Goal: Information Seeking & Learning: Learn about a topic

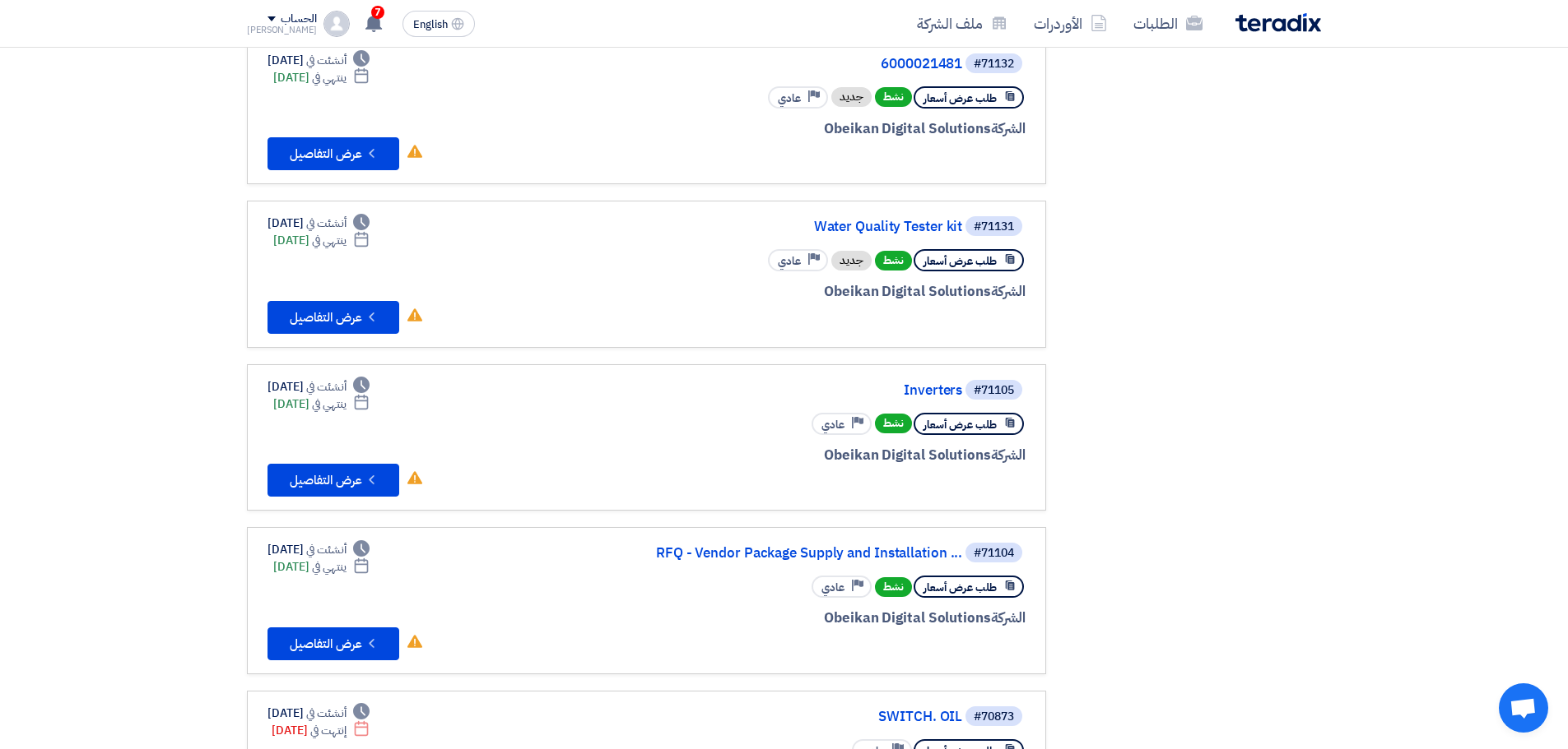
scroll to position [658, 0]
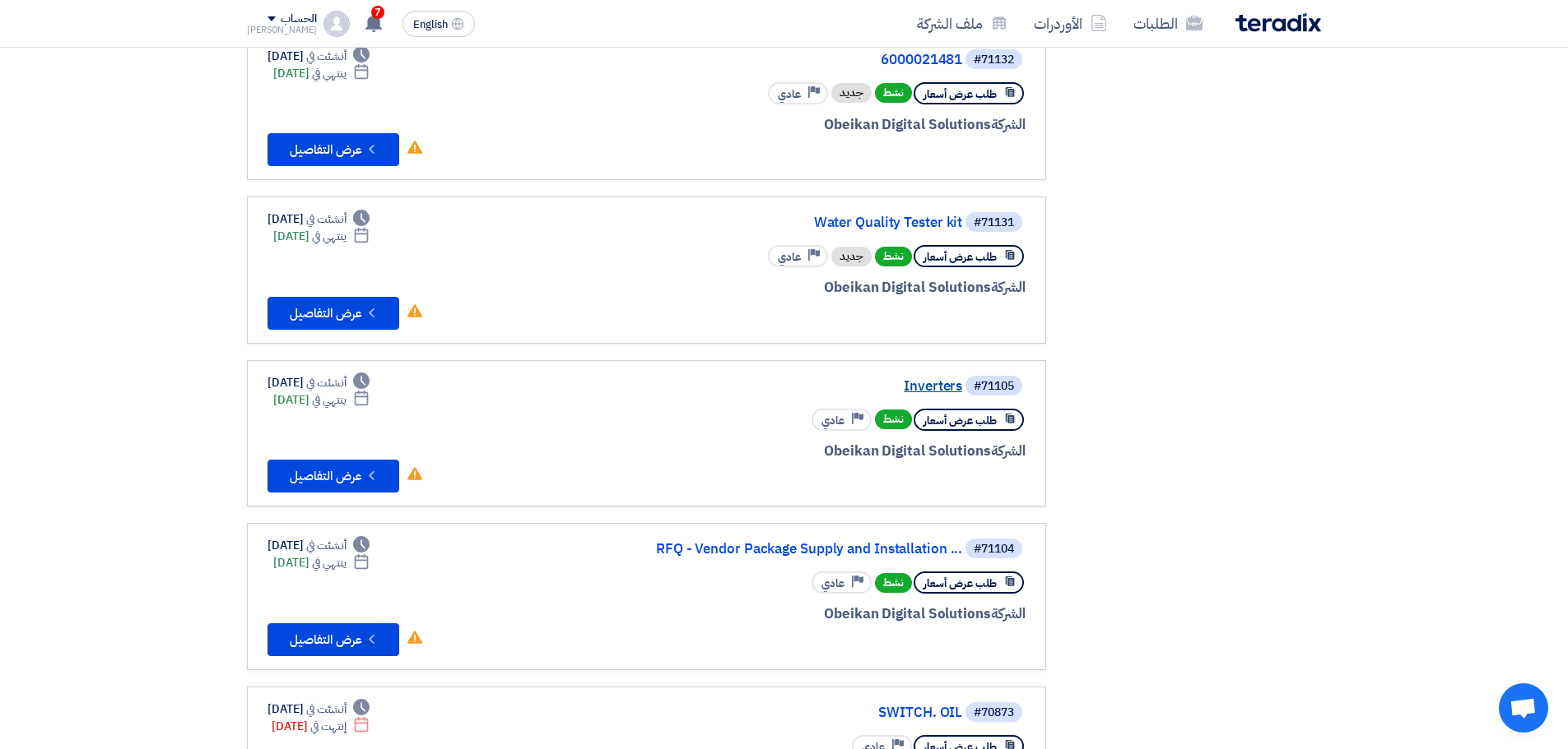
click at [926, 382] on link "Inverters" at bounding box center [797, 386] width 329 height 14
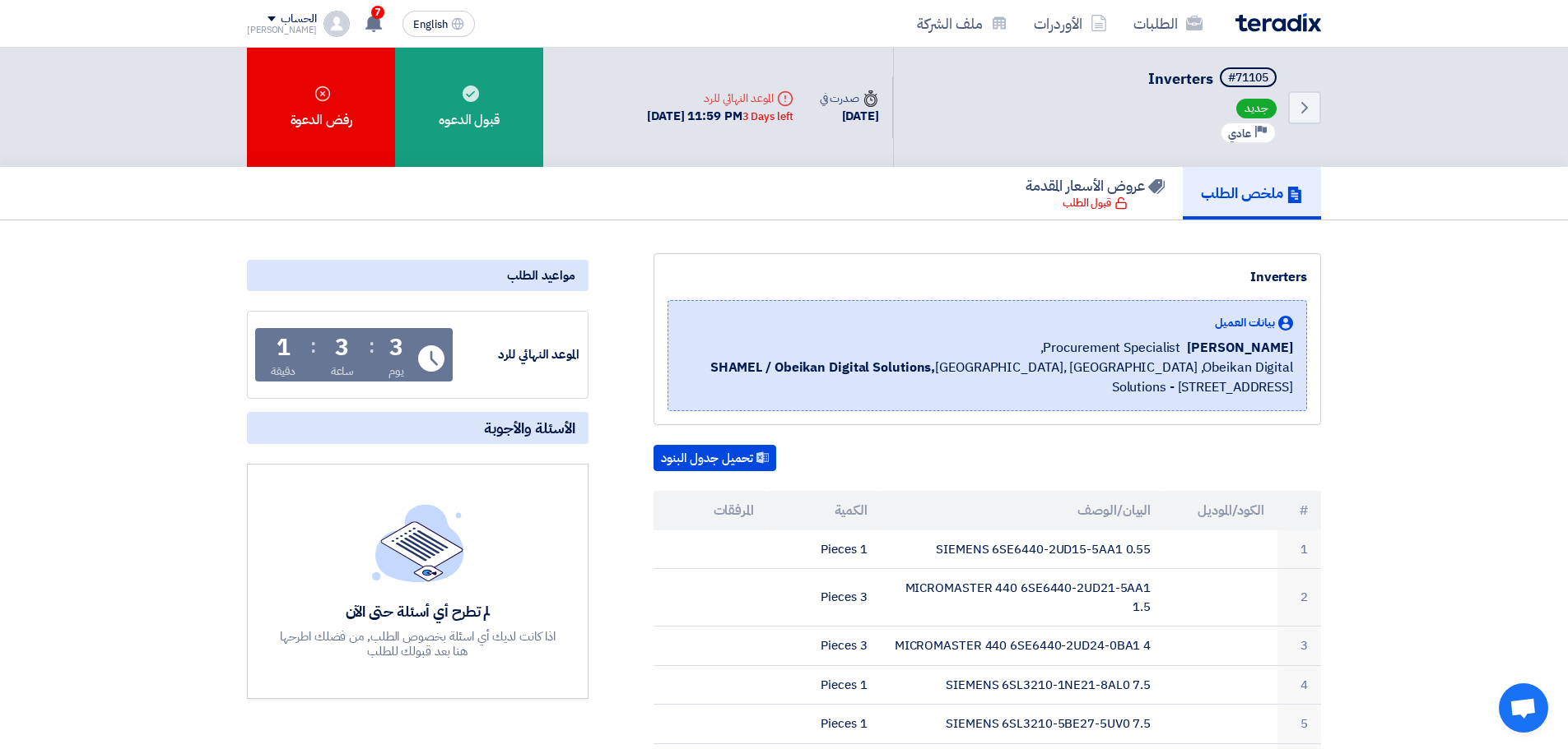
click at [1258, 197] on h5 "ملخص الطلب" at bounding box center [1252, 192] width 102 height 19
click at [1150, 22] on link "الطلبات" at bounding box center [1168, 23] width 95 height 39
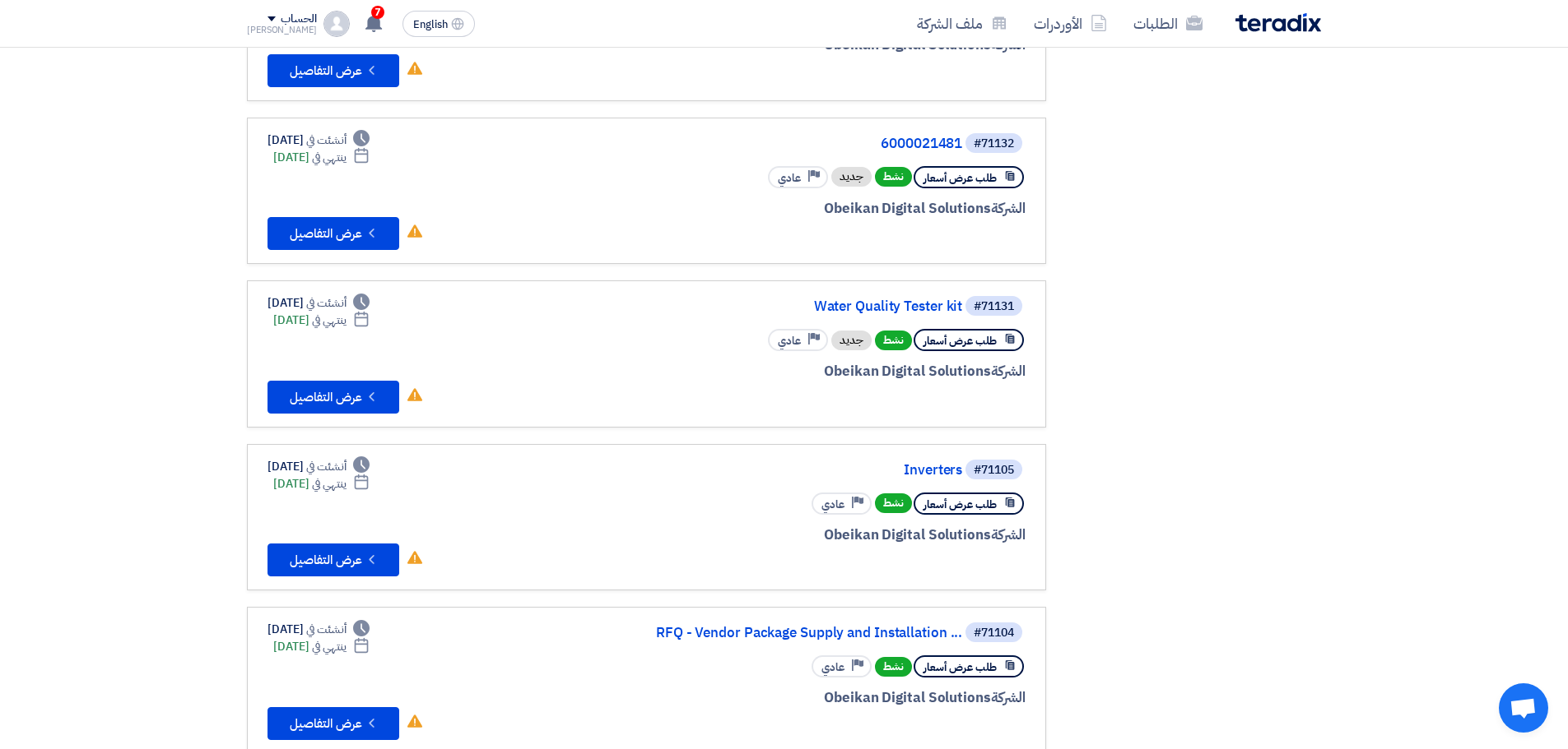
scroll to position [576, 0]
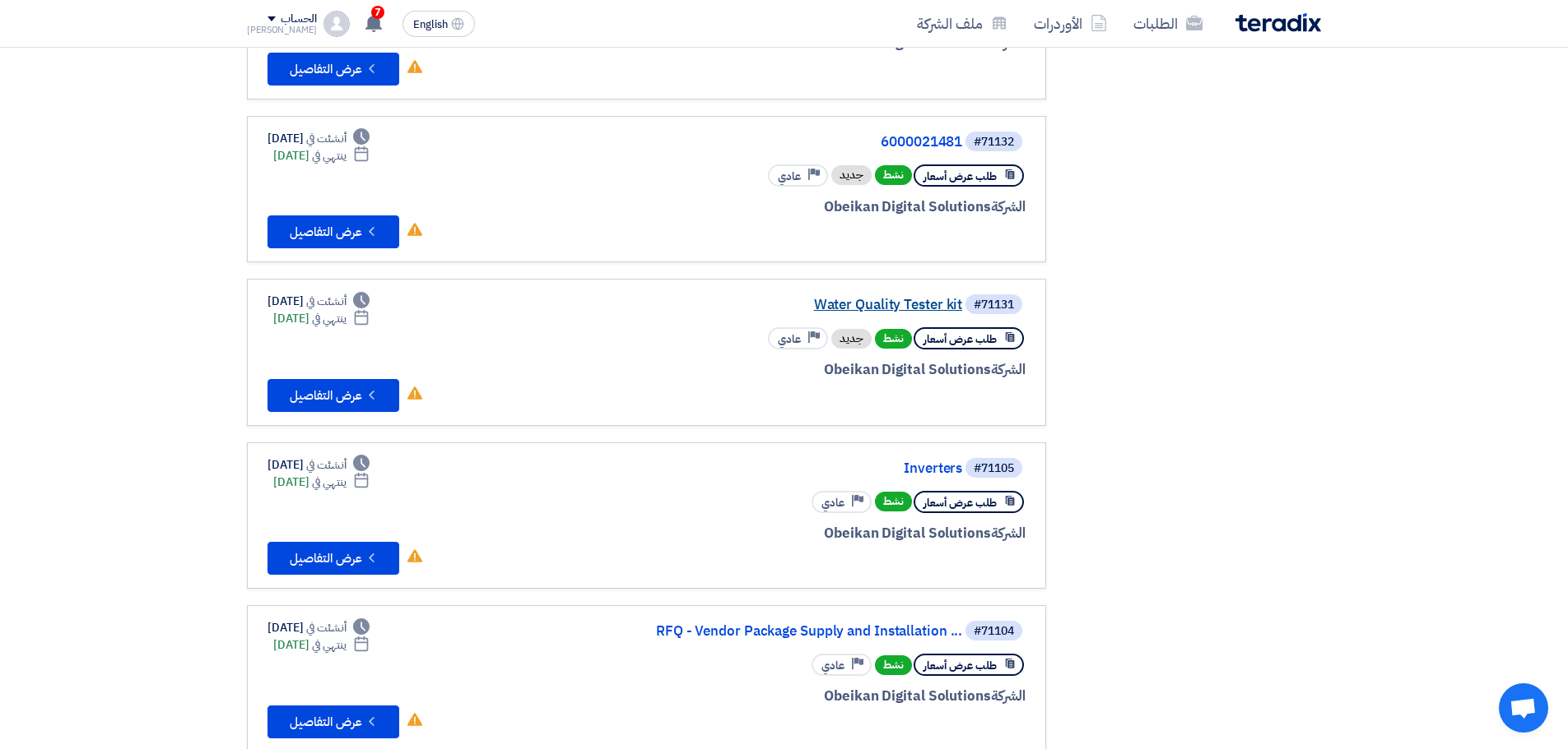
click at [908, 303] on link "Water Quality Tester kit" at bounding box center [797, 305] width 329 height 14
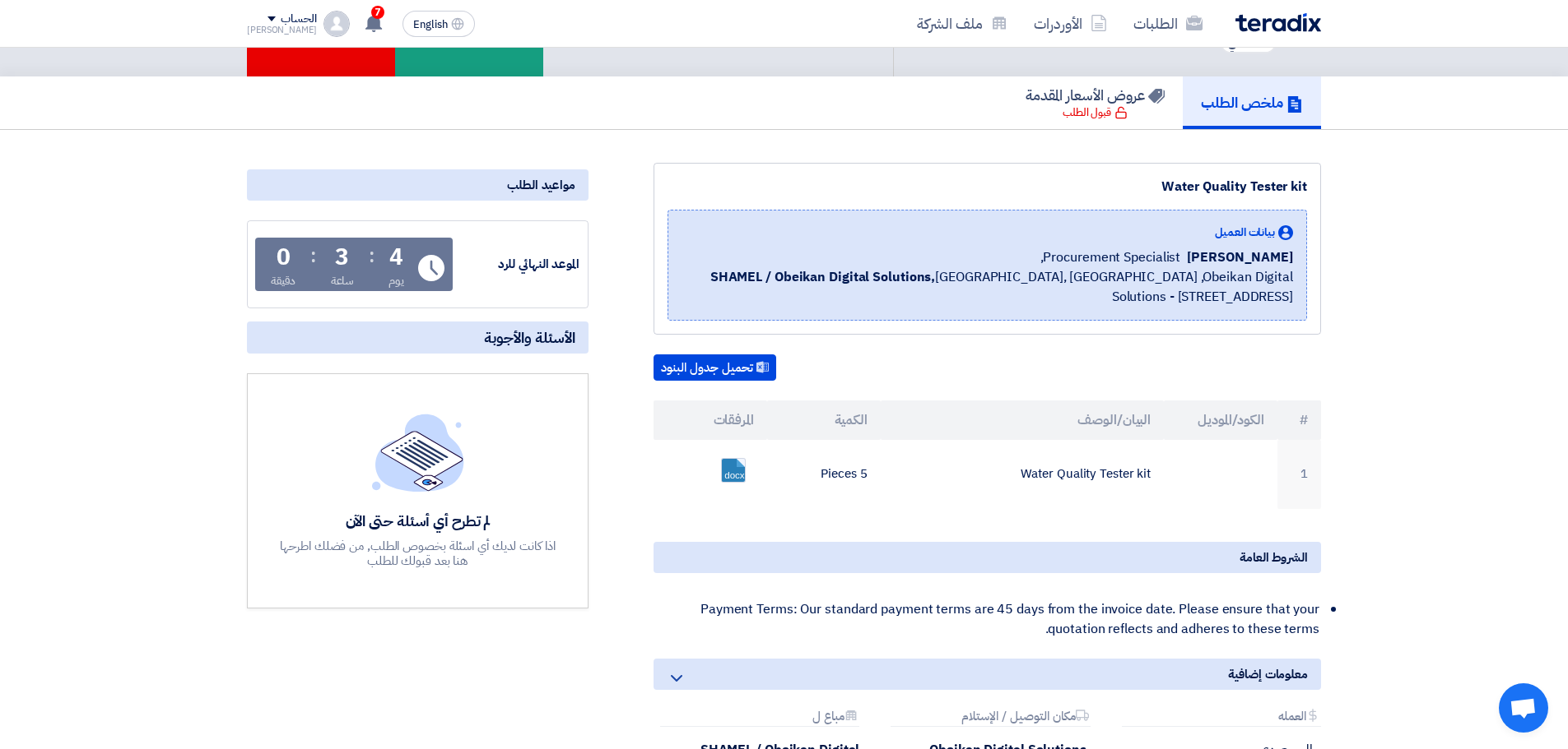
scroll to position [247, 0]
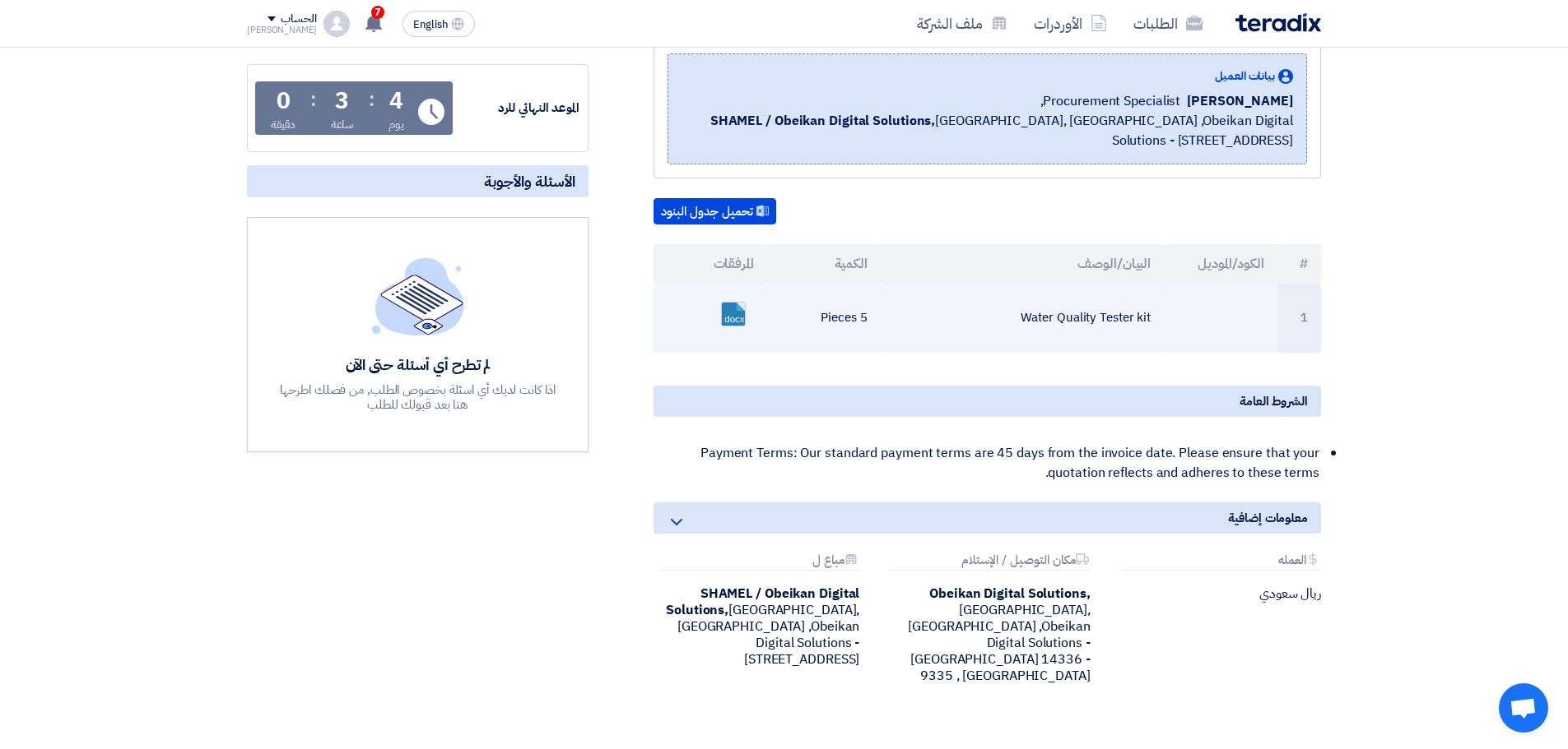
click at [732, 311] on link at bounding box center [787, 352] width 132 height 99
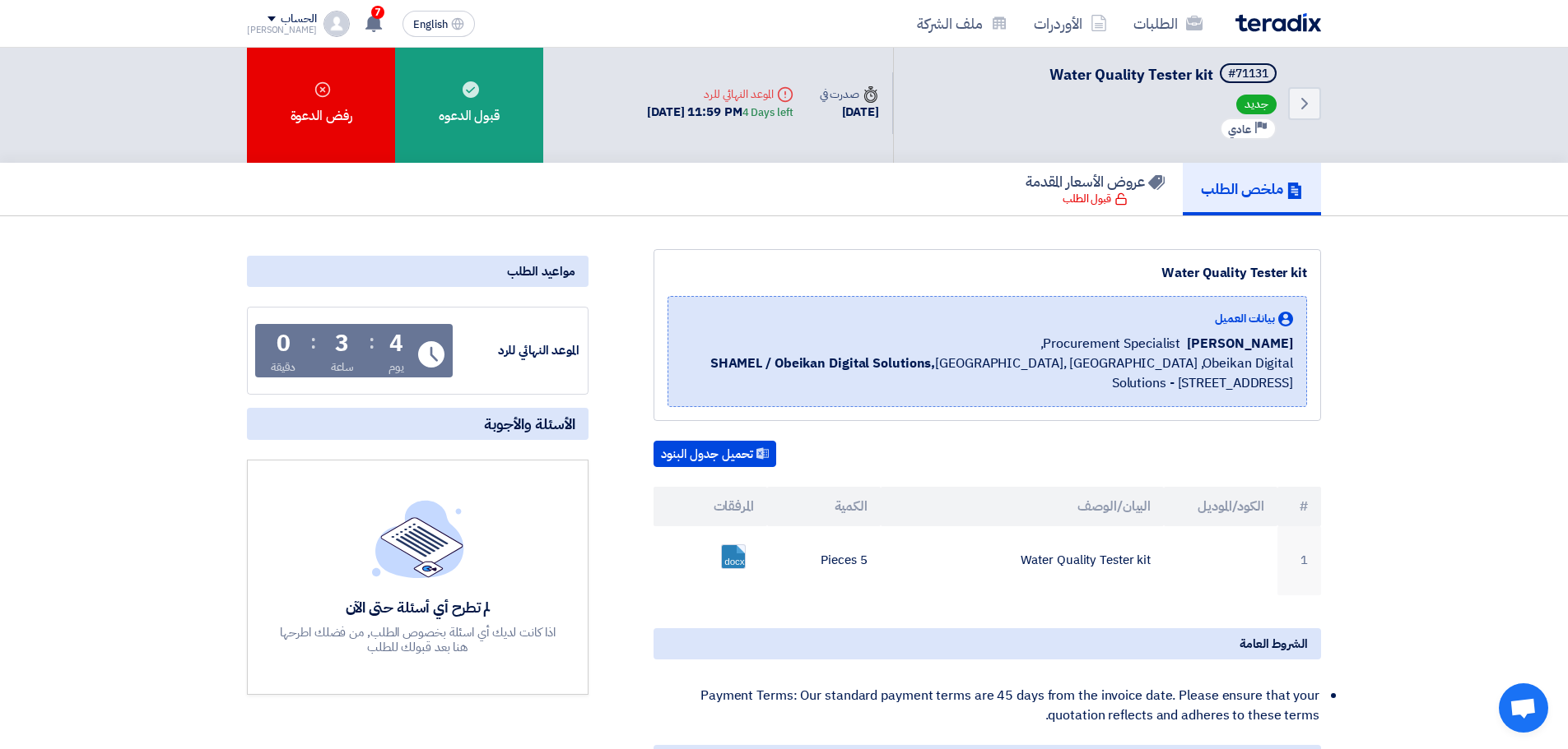
scroll to position [0, 0]
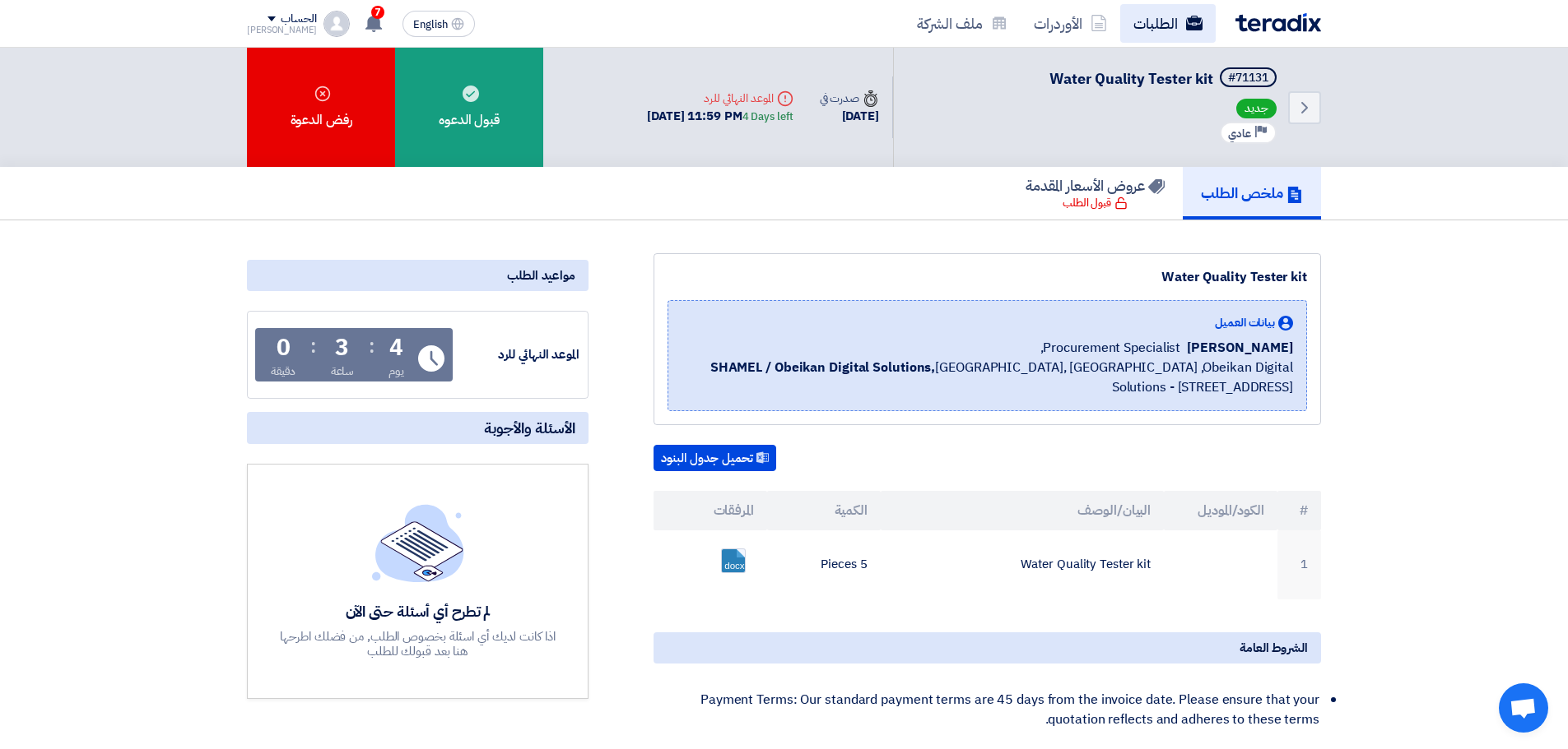
click at [1187, 31] on icon at bounding box center [1194, 22] width 16 height 16
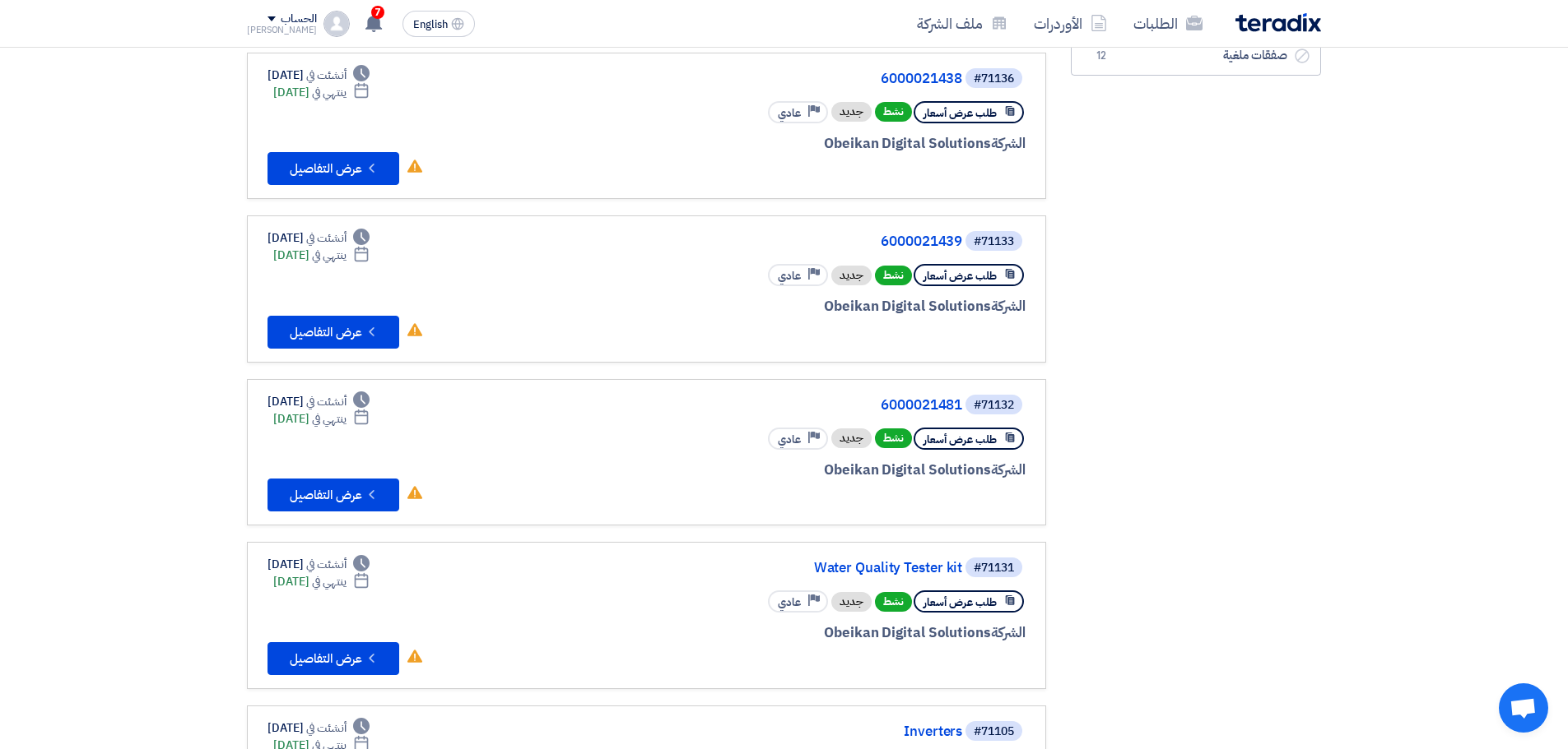
scroll to position [411, 0]
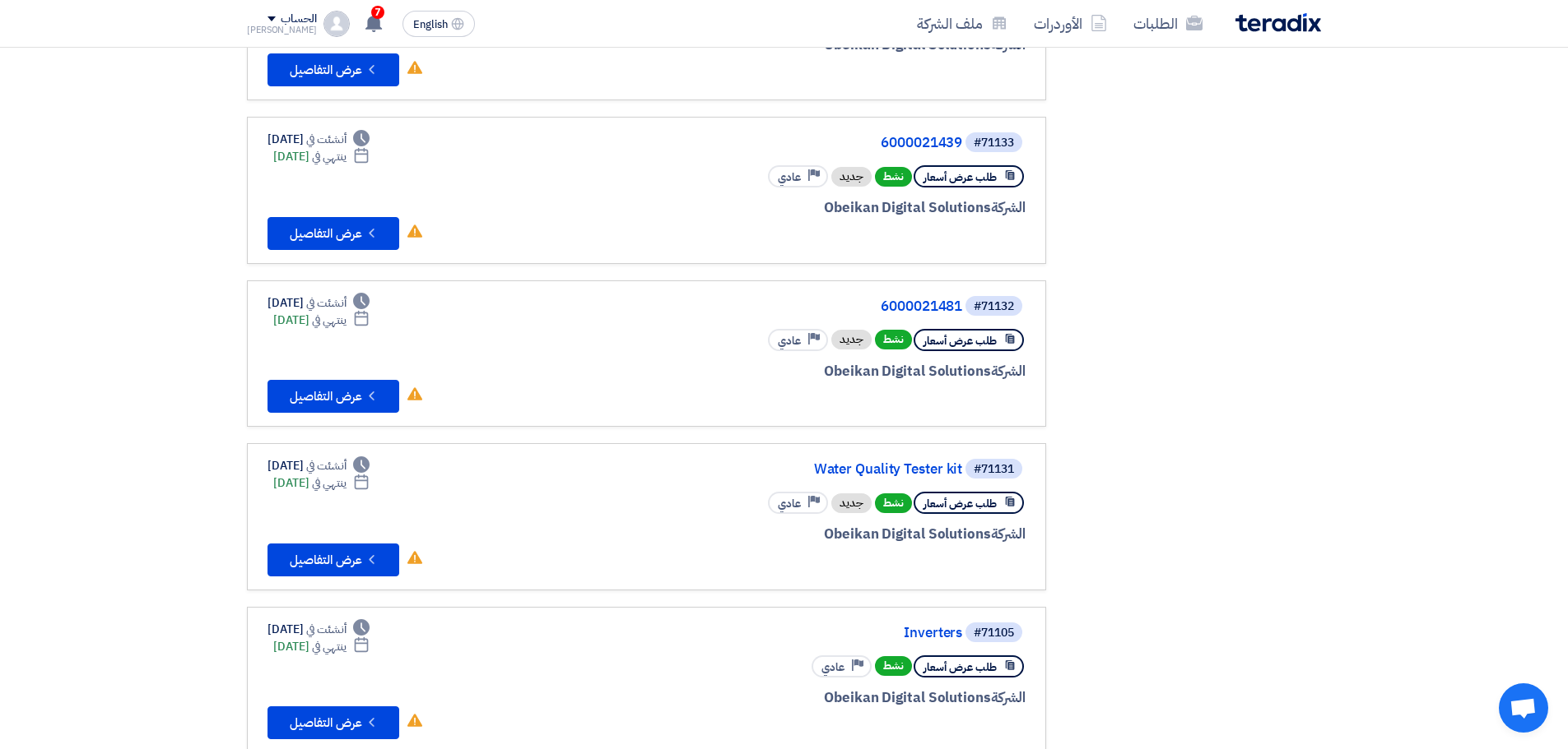
click at [939, 298] on div "#71132 6000021481" at bounding box center [828, 306] width 396 height 23
click at [937, 308] on link "6000021481" at bounding box center [797, 306] width 329 height 14
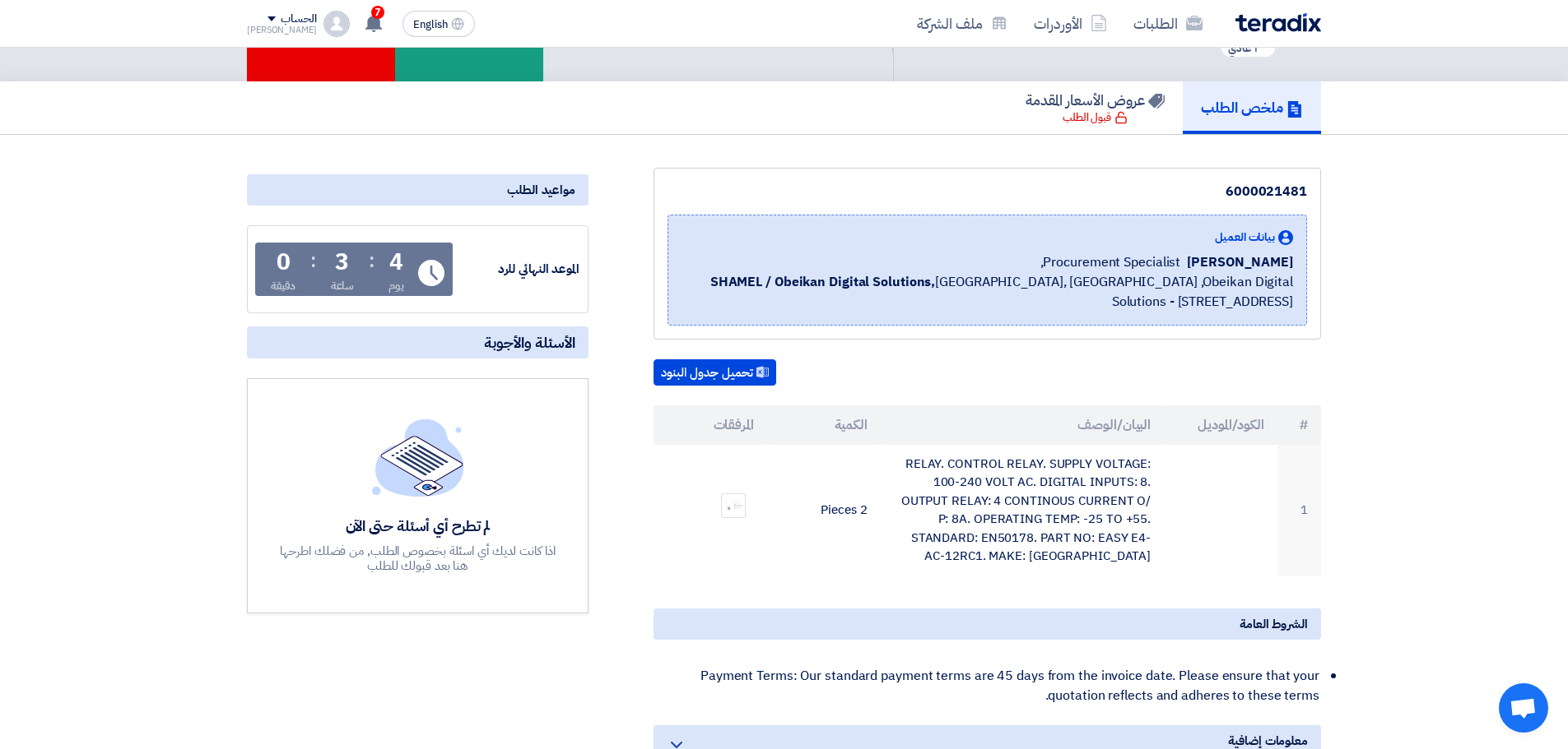
scroll to position [247, 0]
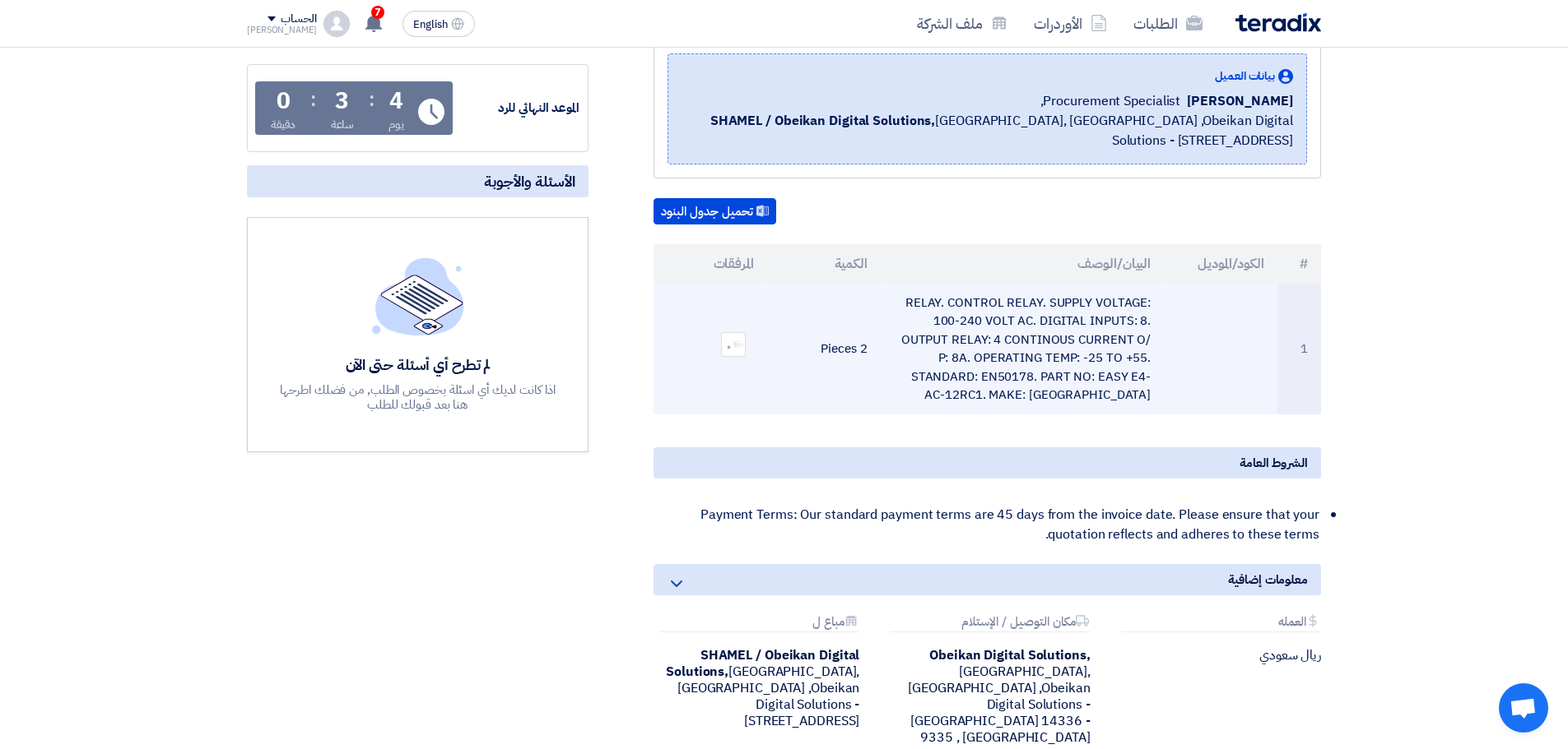
click at [1026, 383] on td "RELAY. CONTROL RELAY. SUPPLY VOLTAGE: 100-240 VOLT AC. DIGITAL INPUTS: 8. OUTPU…" at bounding box center [1023, 349] width 284 height 131
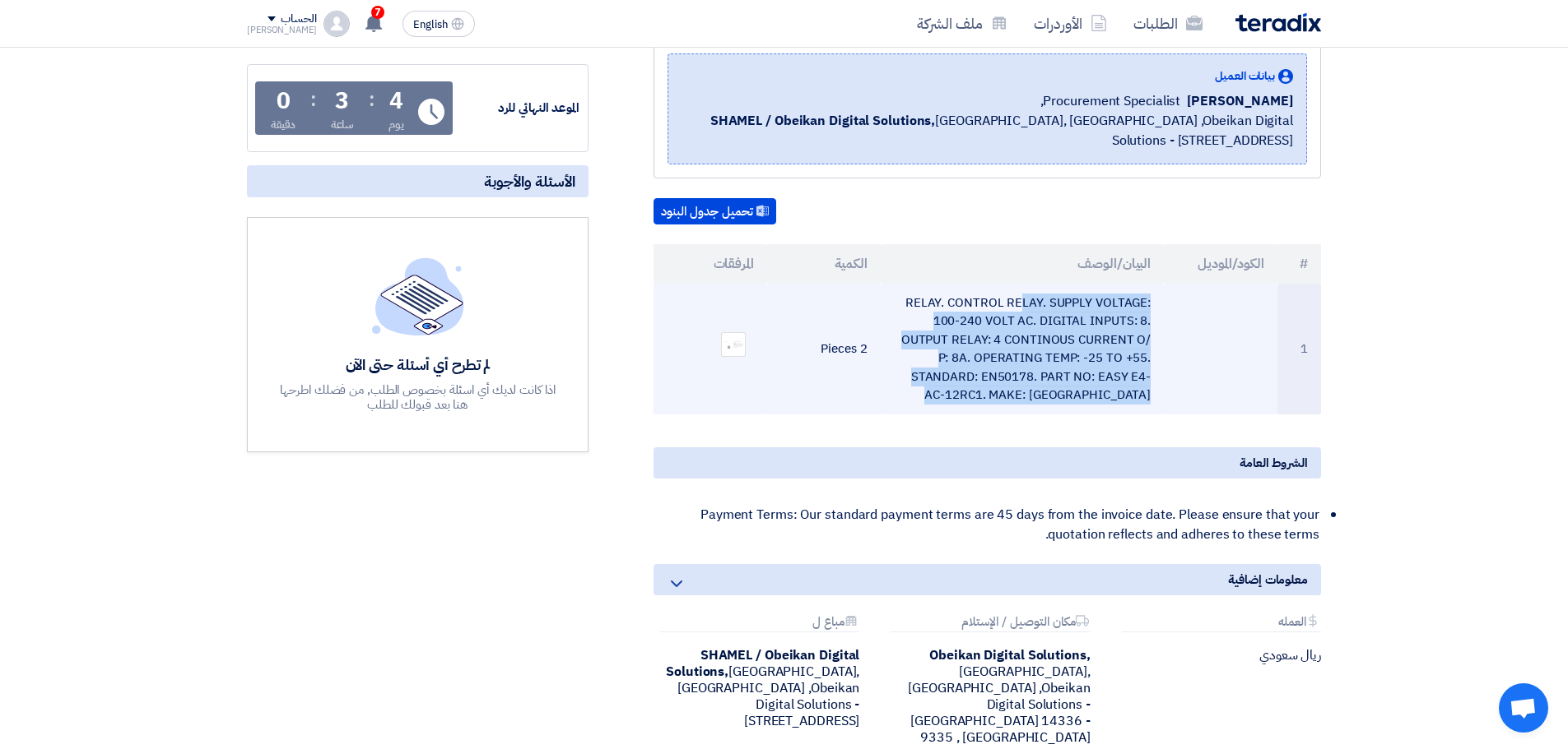
click at [1026, 383] on td "RELAY. CONTROL RELAY. SUPPLY VOLTAGE: 100-240 VOLT AC. DIGITAL INPUTS: 8. OUTPU…" at bounding box center [1023, 349] width 284 height 131
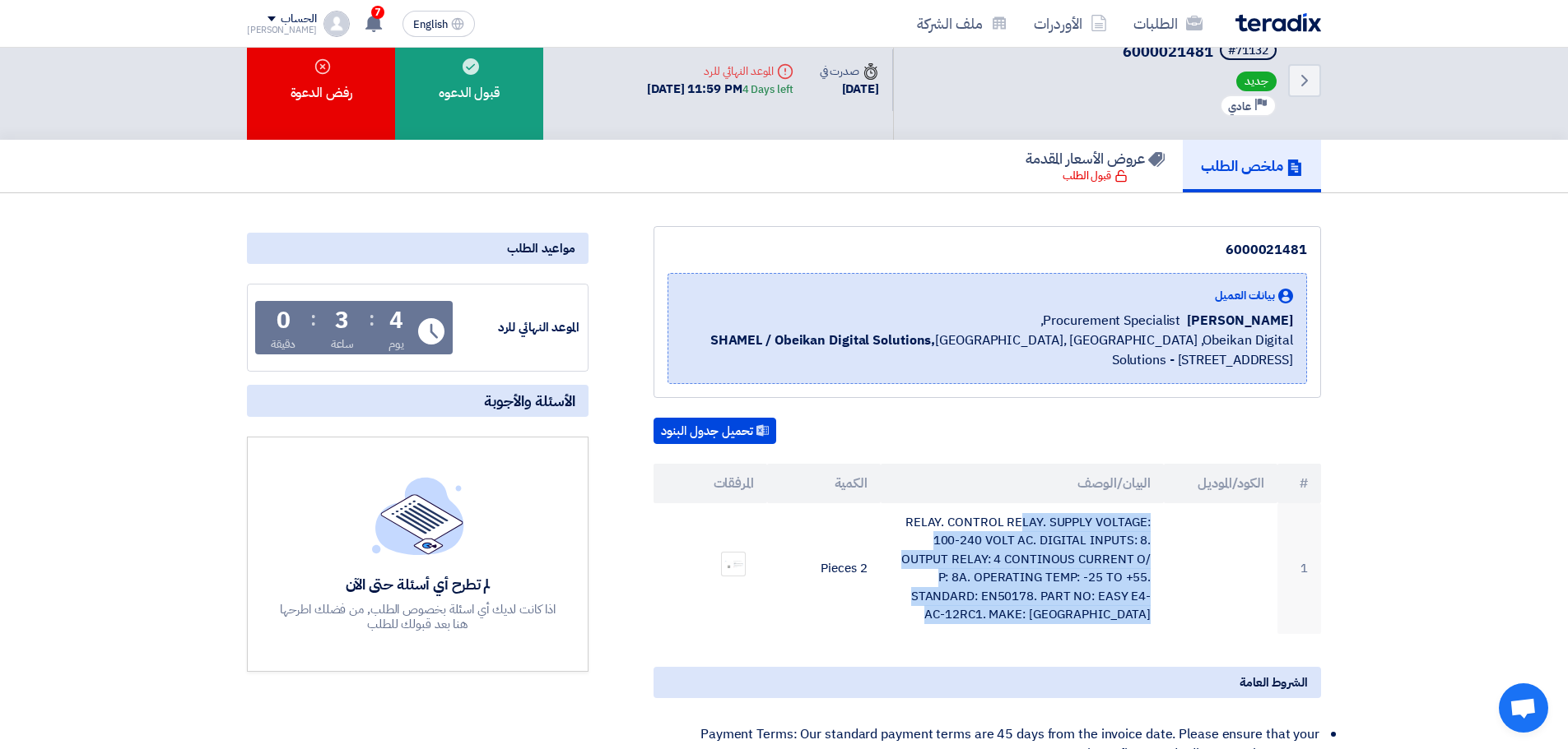
scroll to position [0, 0]
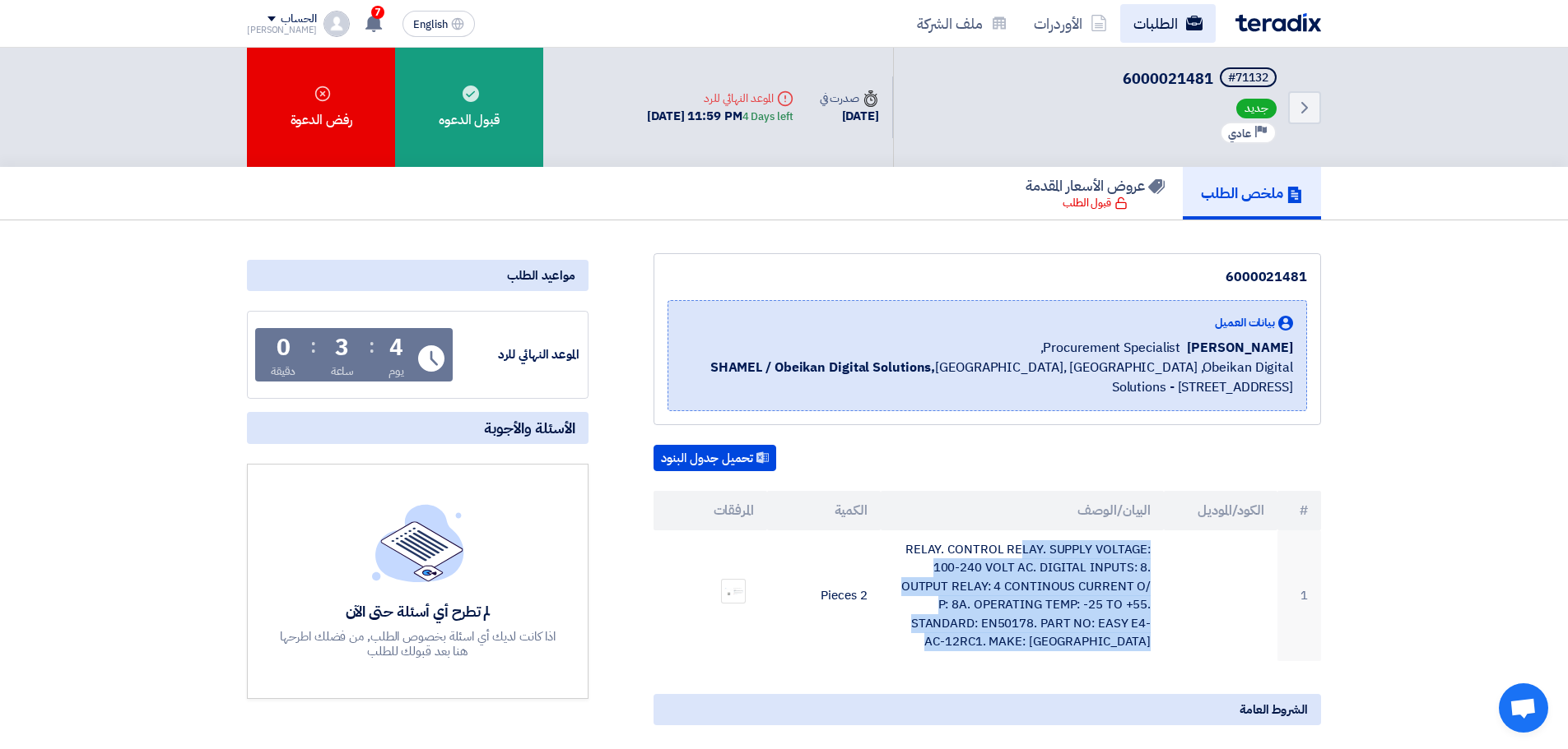
click at [1157, 22] on link "الطلبات" at bounding box center [1168, 23] width 95 height 39
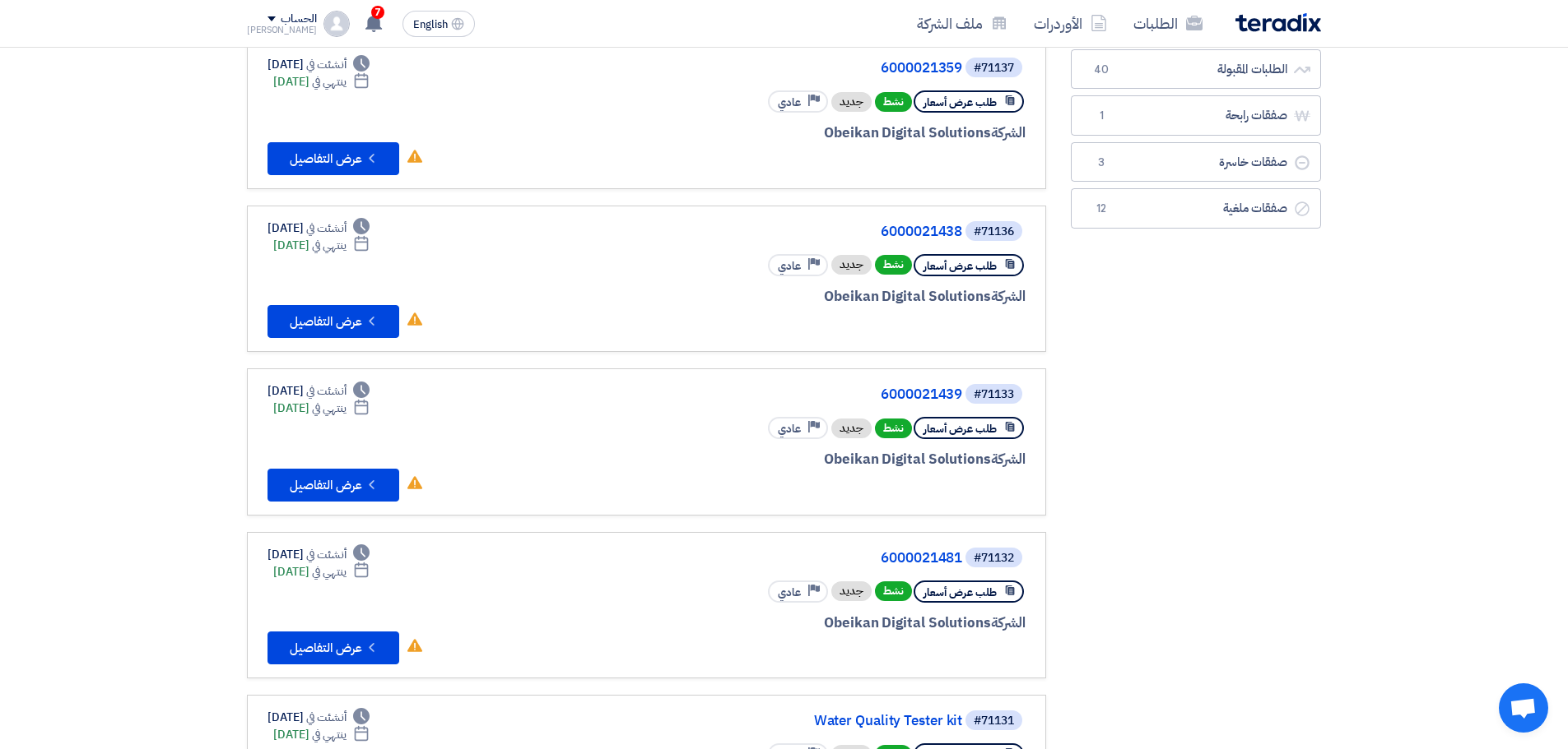
scroll to position [164, 0]
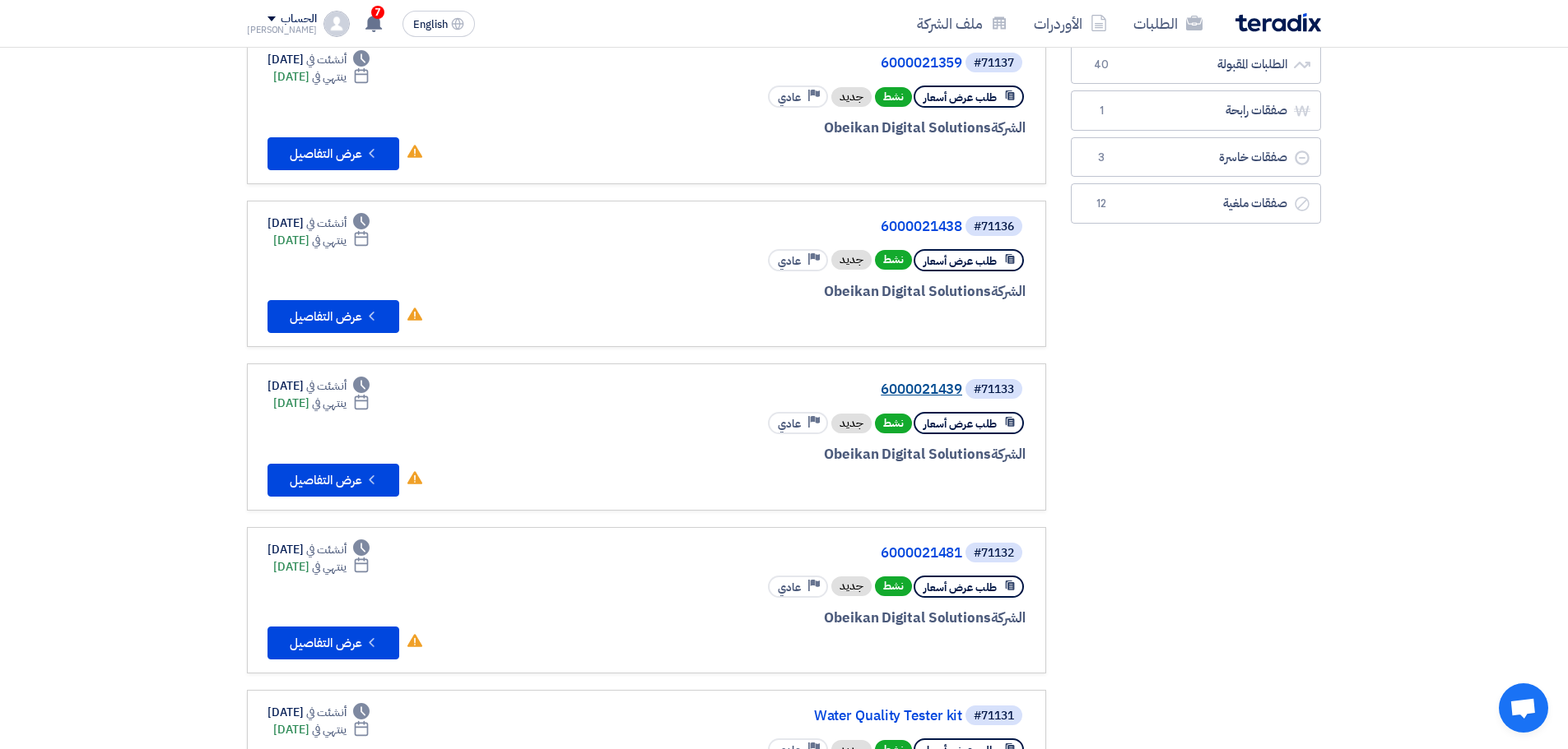
click at [922, 386] on link "6000021439" at bounding box center [797, 390] width 329 height 14
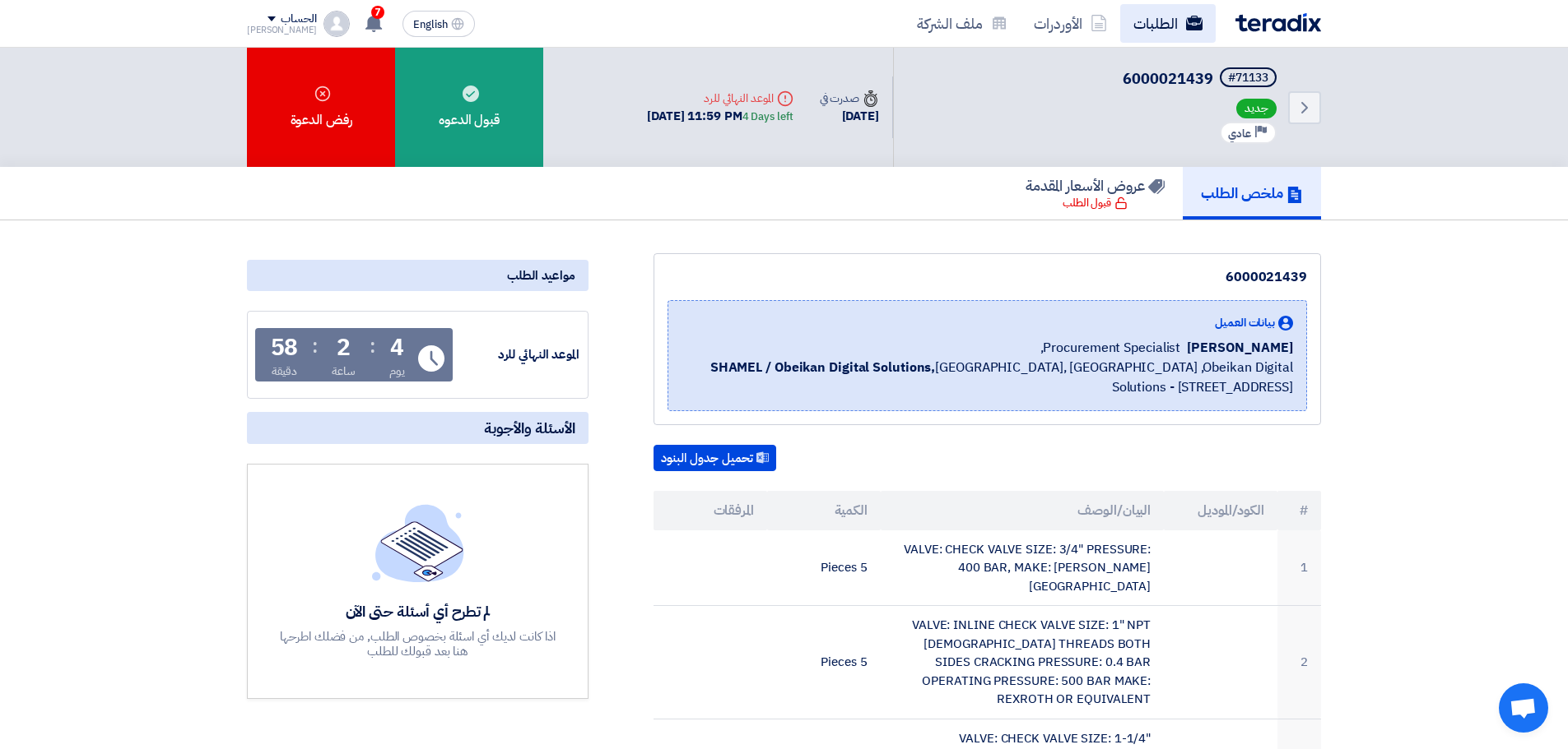
click at [1166, 31] on link "الطلبات" at bounding box center [1168, 23] width 95 height 39
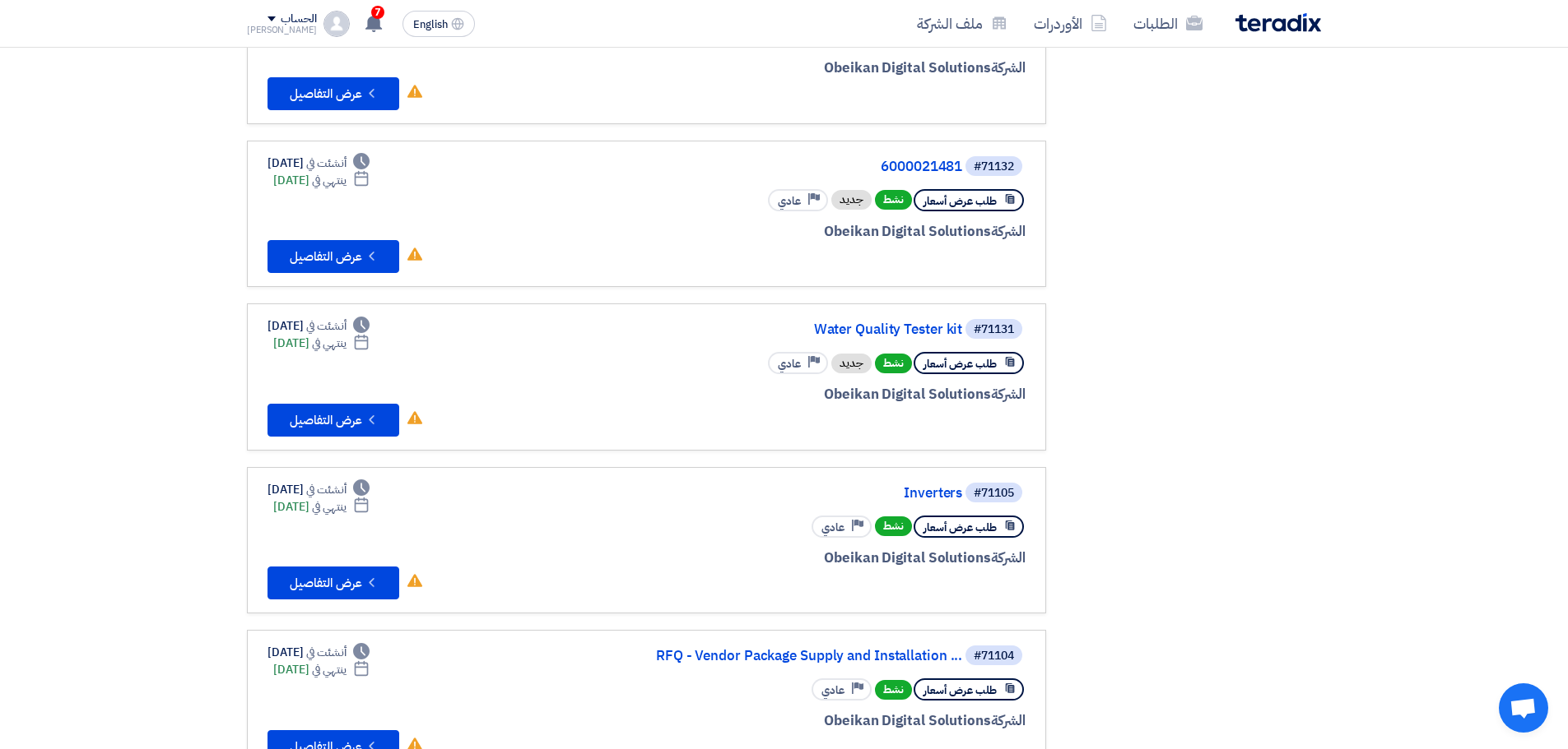
scroll to position [576, 0]
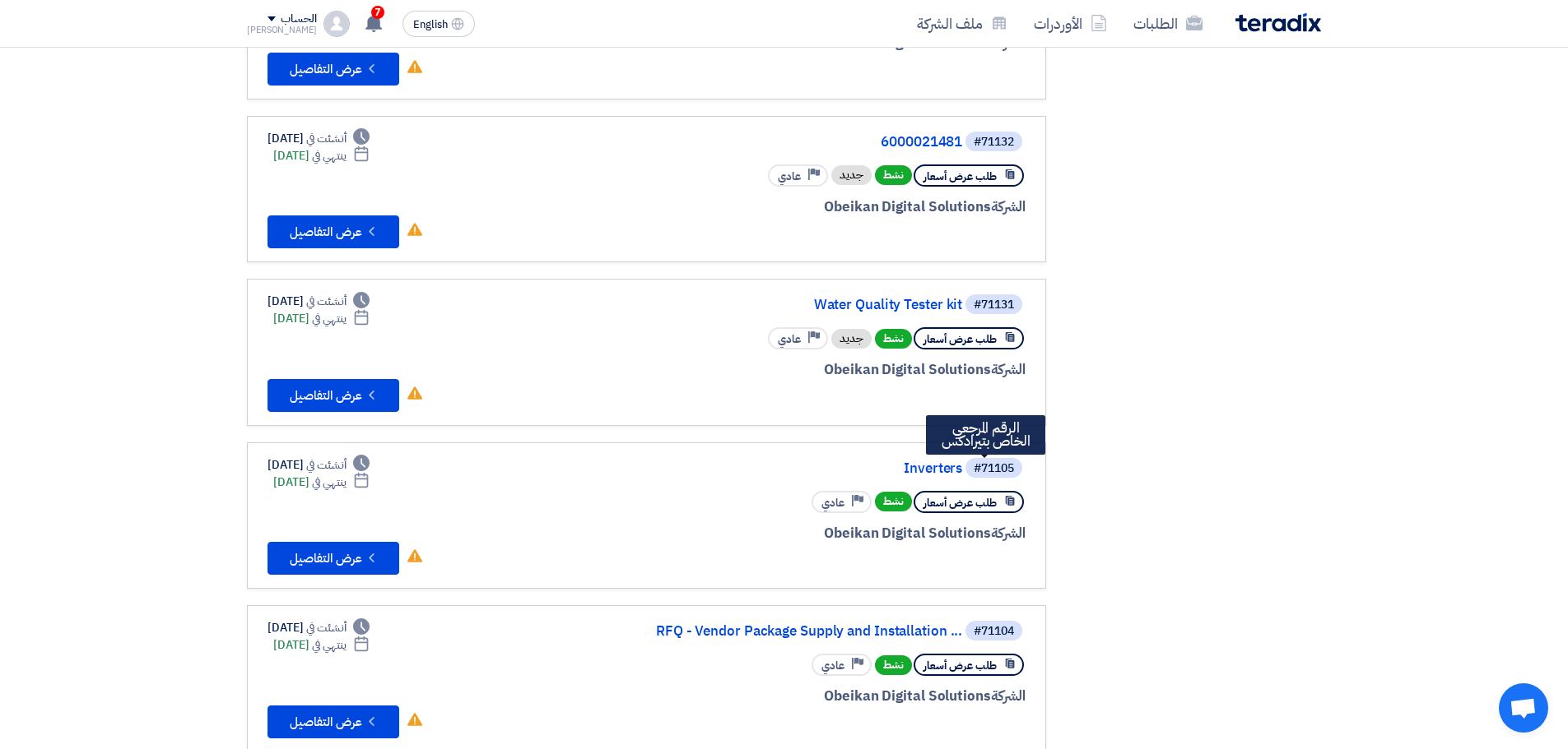
click at [1004, 473] on div "#71105" at bounding box center [994, 469] width 40 height 12
copy div "71105"
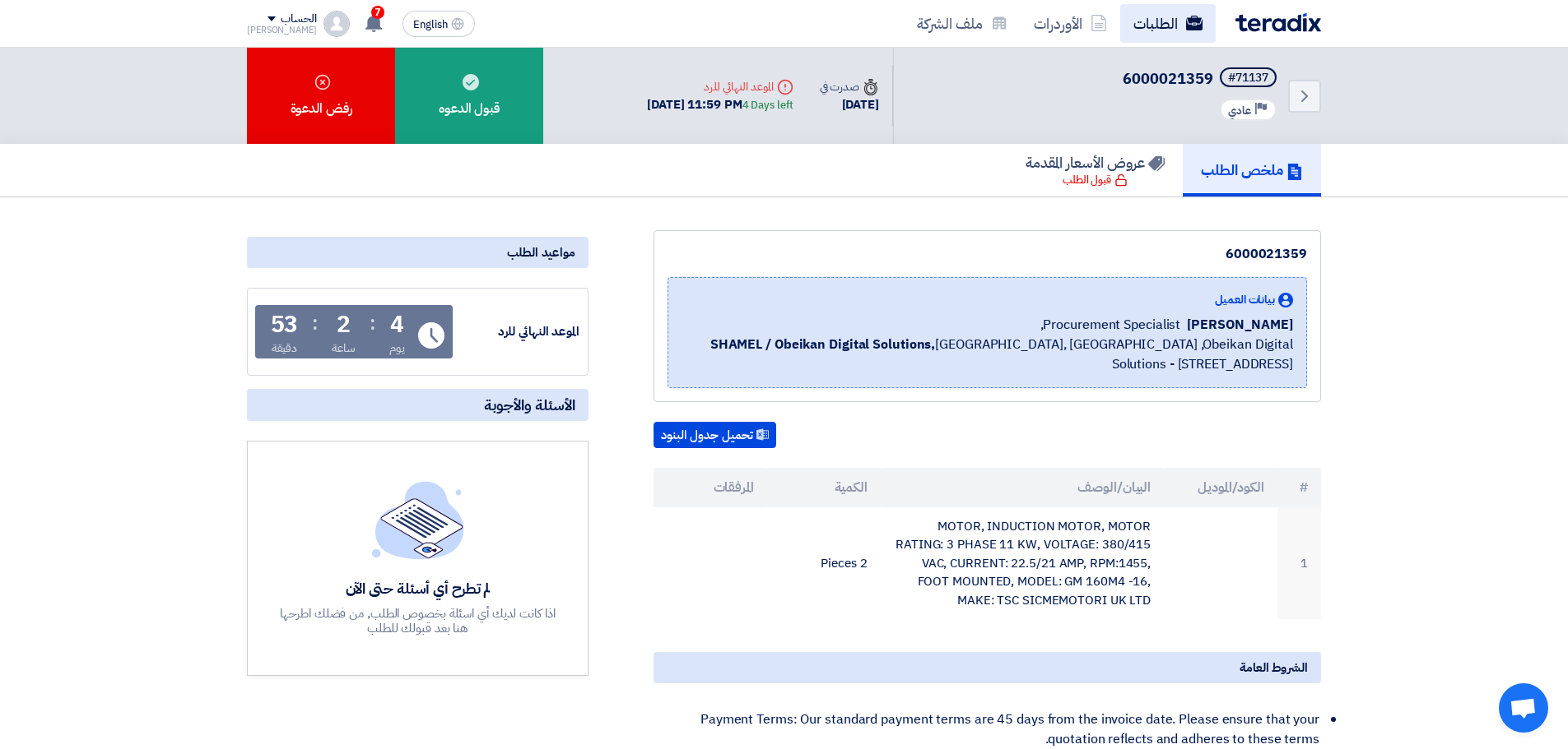
click at [1164, 29] on link "الطلبات" at bounding box center [1168, 23] width 95 height 39
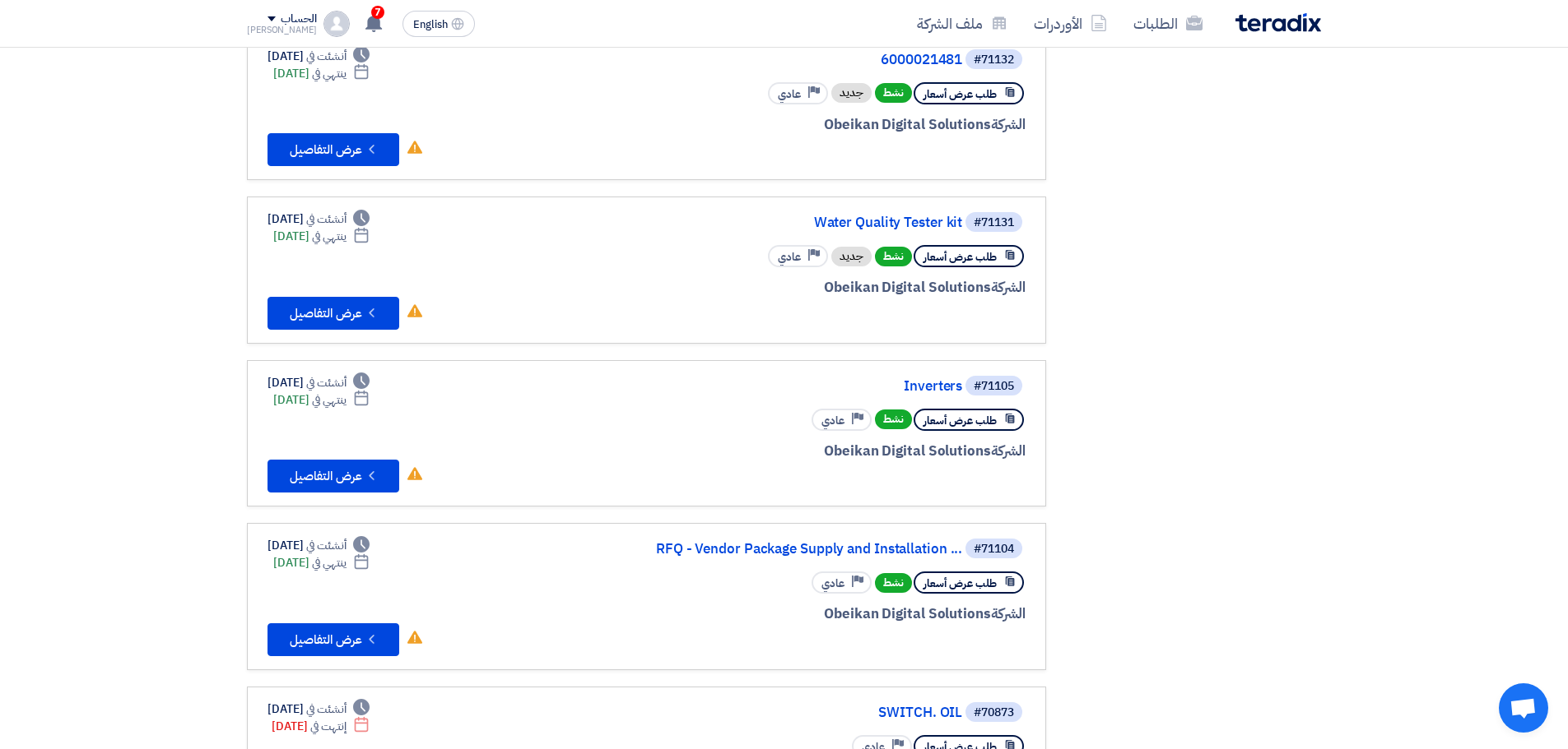
scroll to position [905, 0]
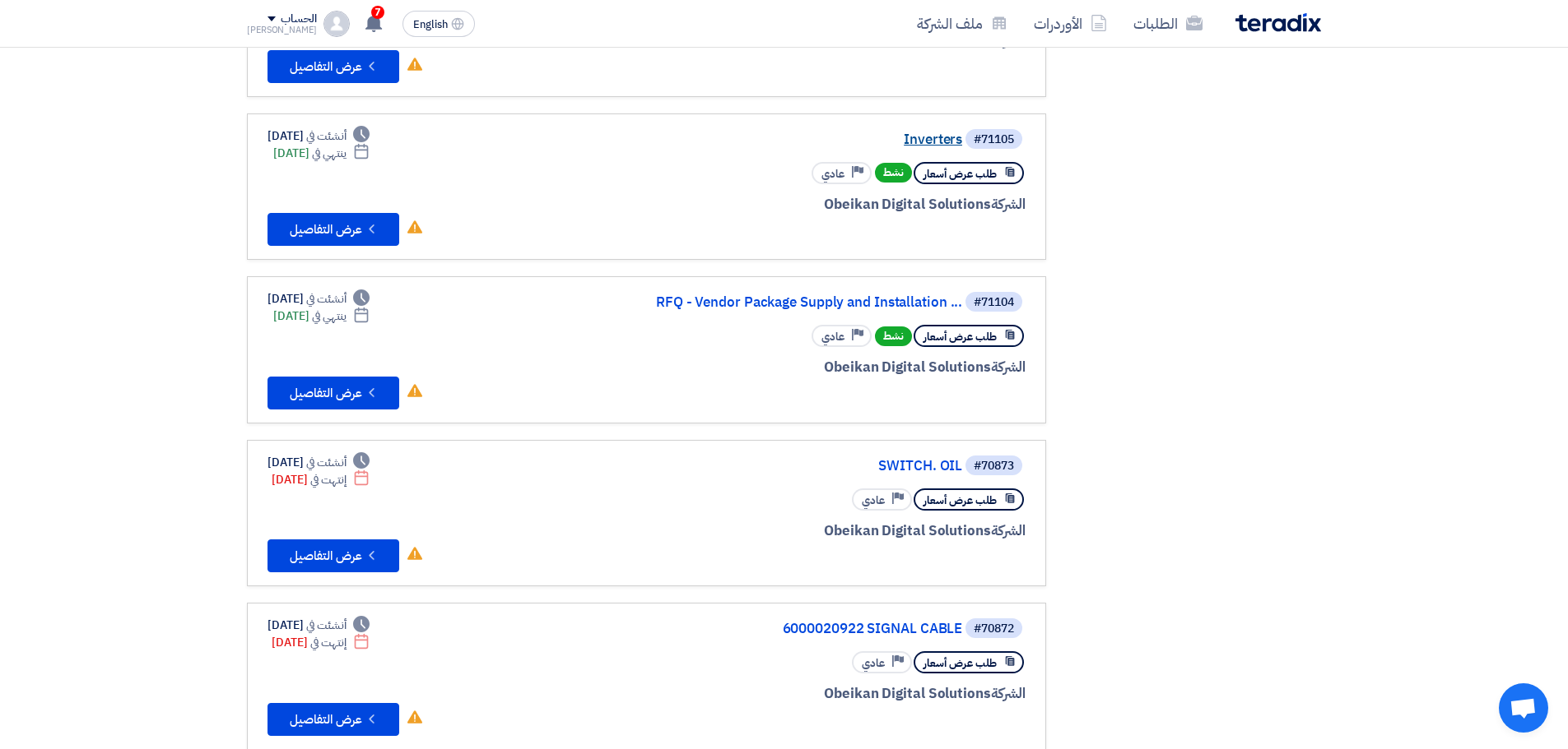
click at [935, 145] on link "Inverters" at bounding box center [797, 139] width 329 height 14
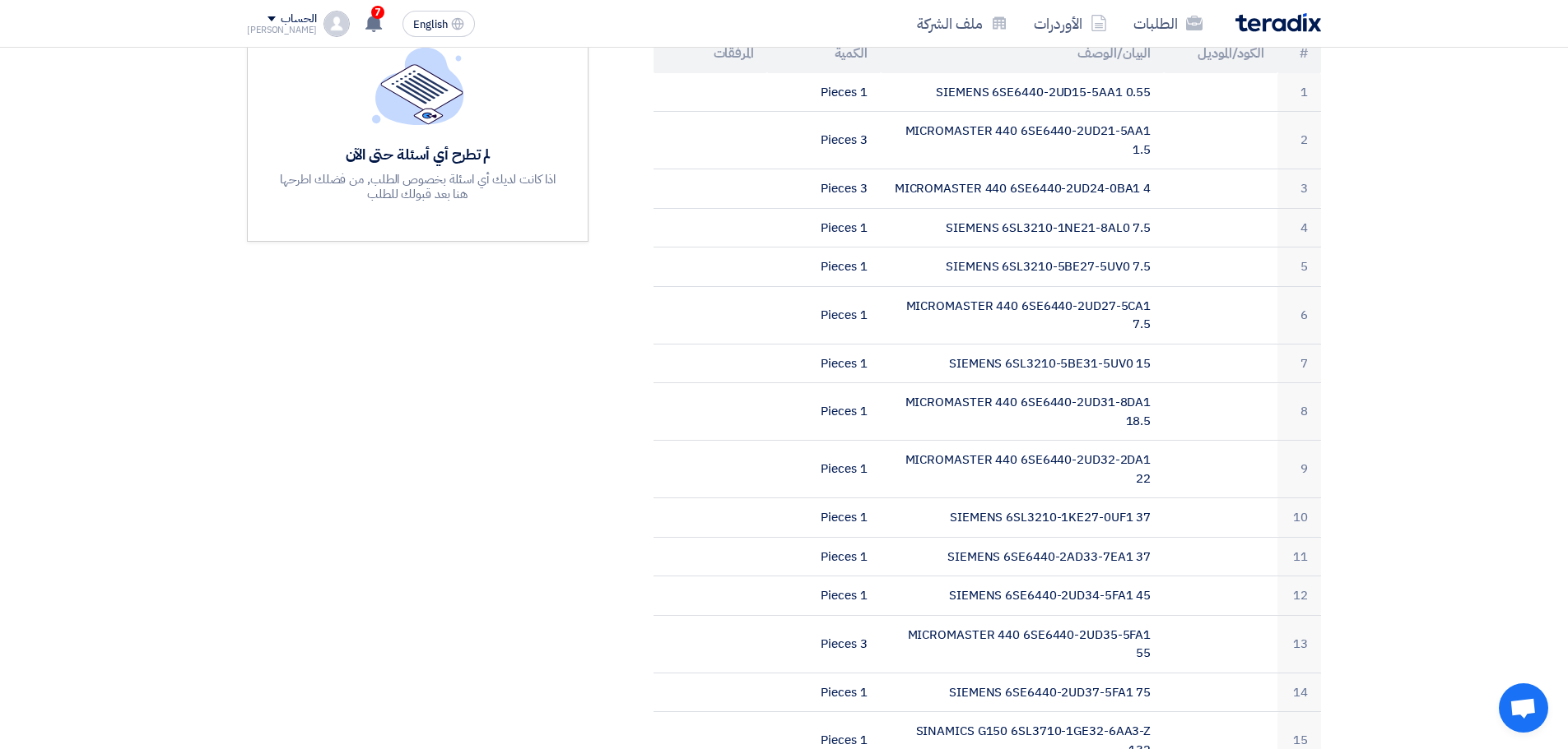
scroll to position [329, 0]
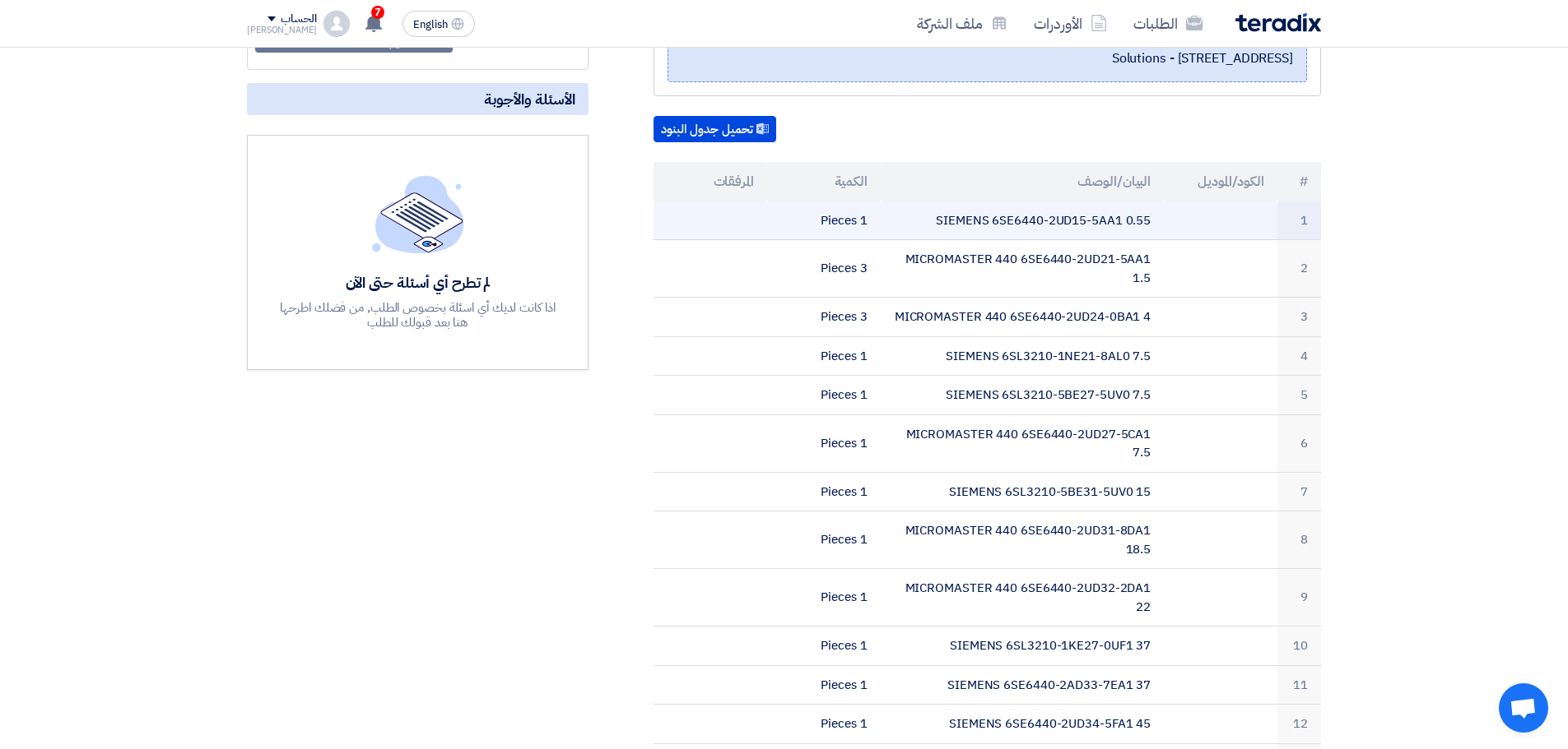
click at [1023, 218] on td "SIEMENS 6SE6440-2UD15-5AA1 0.55" at bounding box center [1023, 220] width 284 height 39
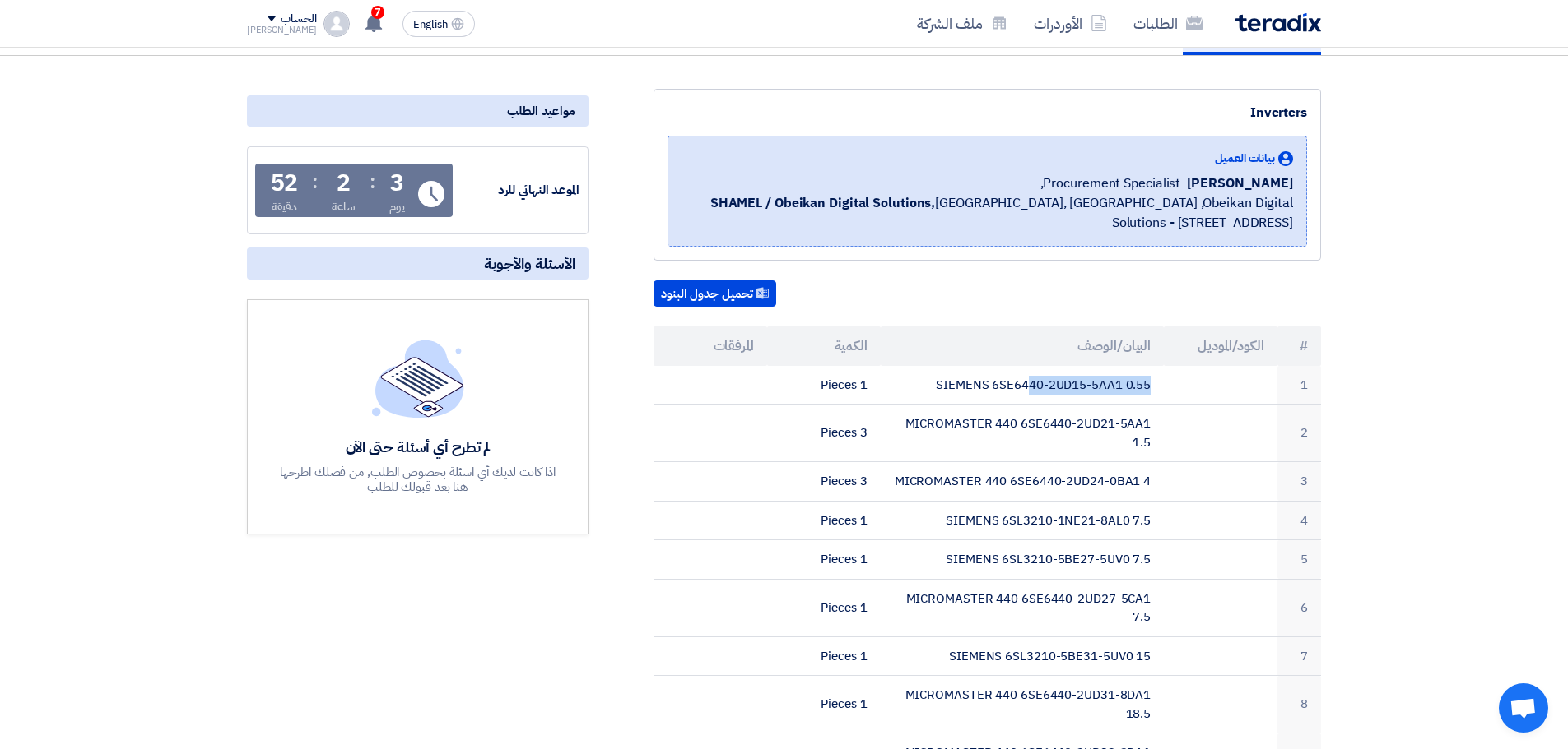
scroll to position [247, 0]
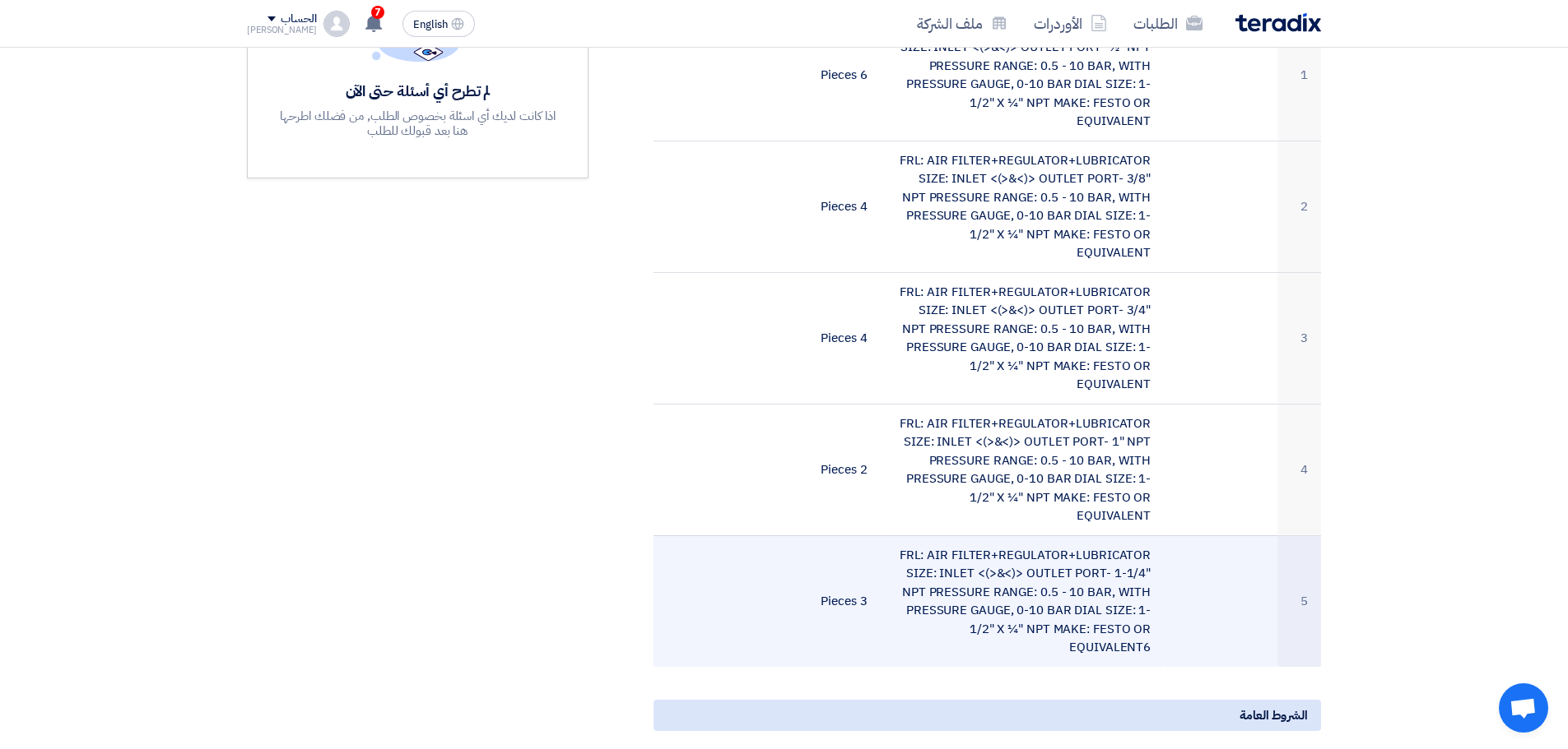
scroll to position [411, 0]
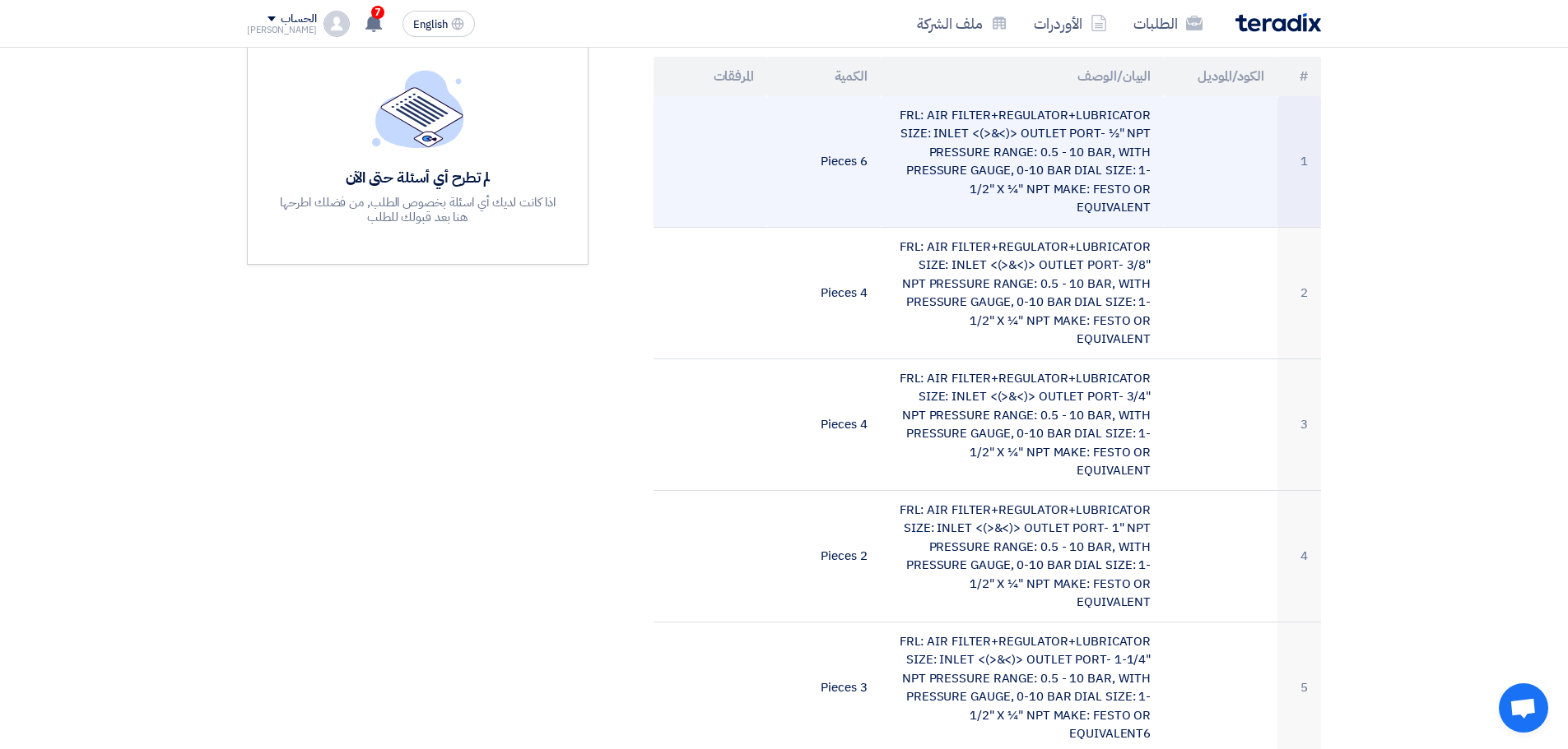
click at [1072, 151] on td "FRL: AIR FILTER+REGULATOR+LUBRICATOR SIZE: INLET <(>&<)> OUTLET PORT- ½" NPT PR…" at bounding box center [1023, 162] width 284 height 132
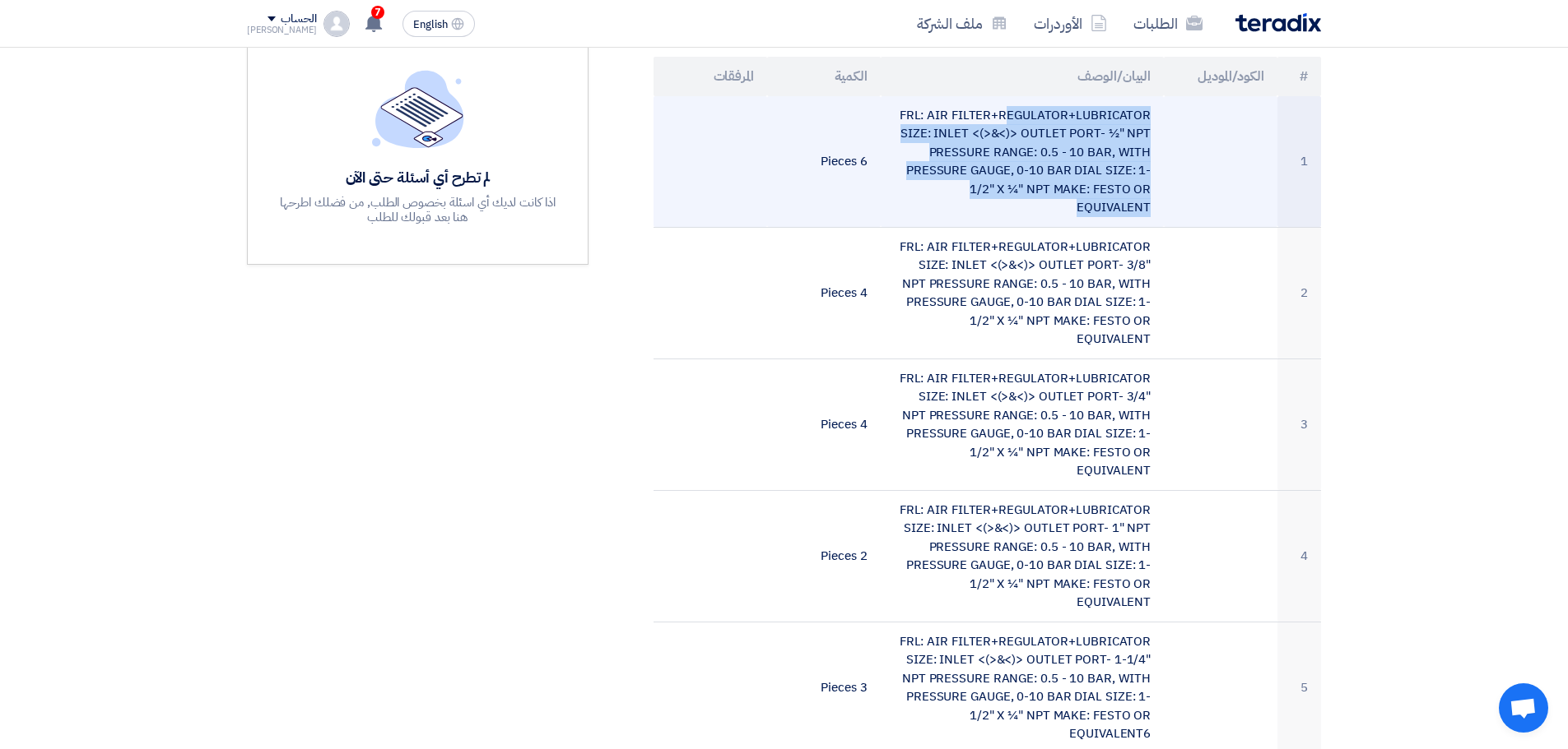
click at [1072, 151] on td "FRL: AIR FILTER+REGULATOR+LUBRICATOR SIZE: INLET <(>&<)> OUTLET PORT- ½" NPT PR…" at bounding box center [1023, 162] width 284 height 132
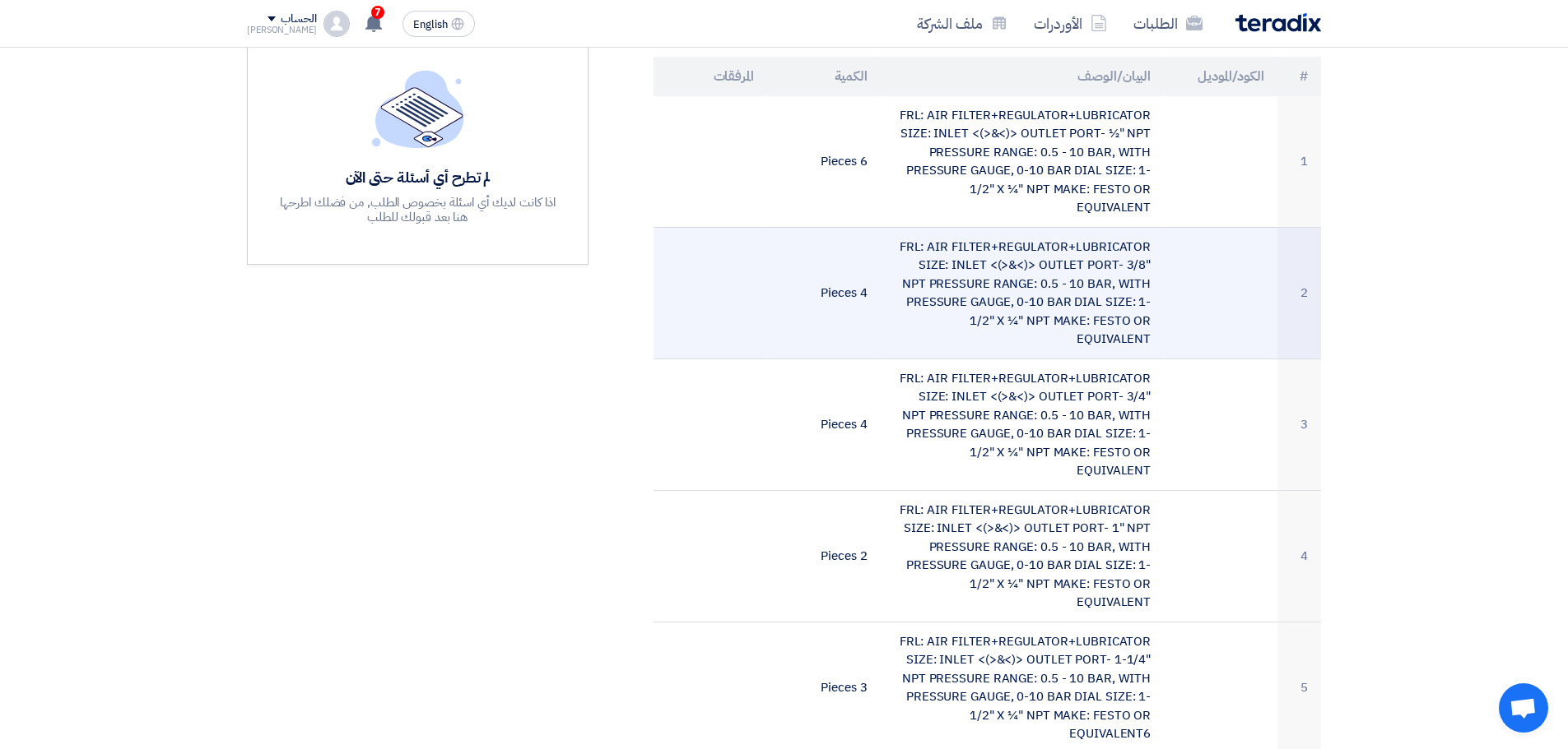
click at [1050, 239] on td "FRL: AIR FILTER+REGULATOR+LUBRICATOR SIZE: INLET <(>&<)> OUTLET PORT- 3/8" NPT …" at bounding box center [1023, 293] width 284 height 132
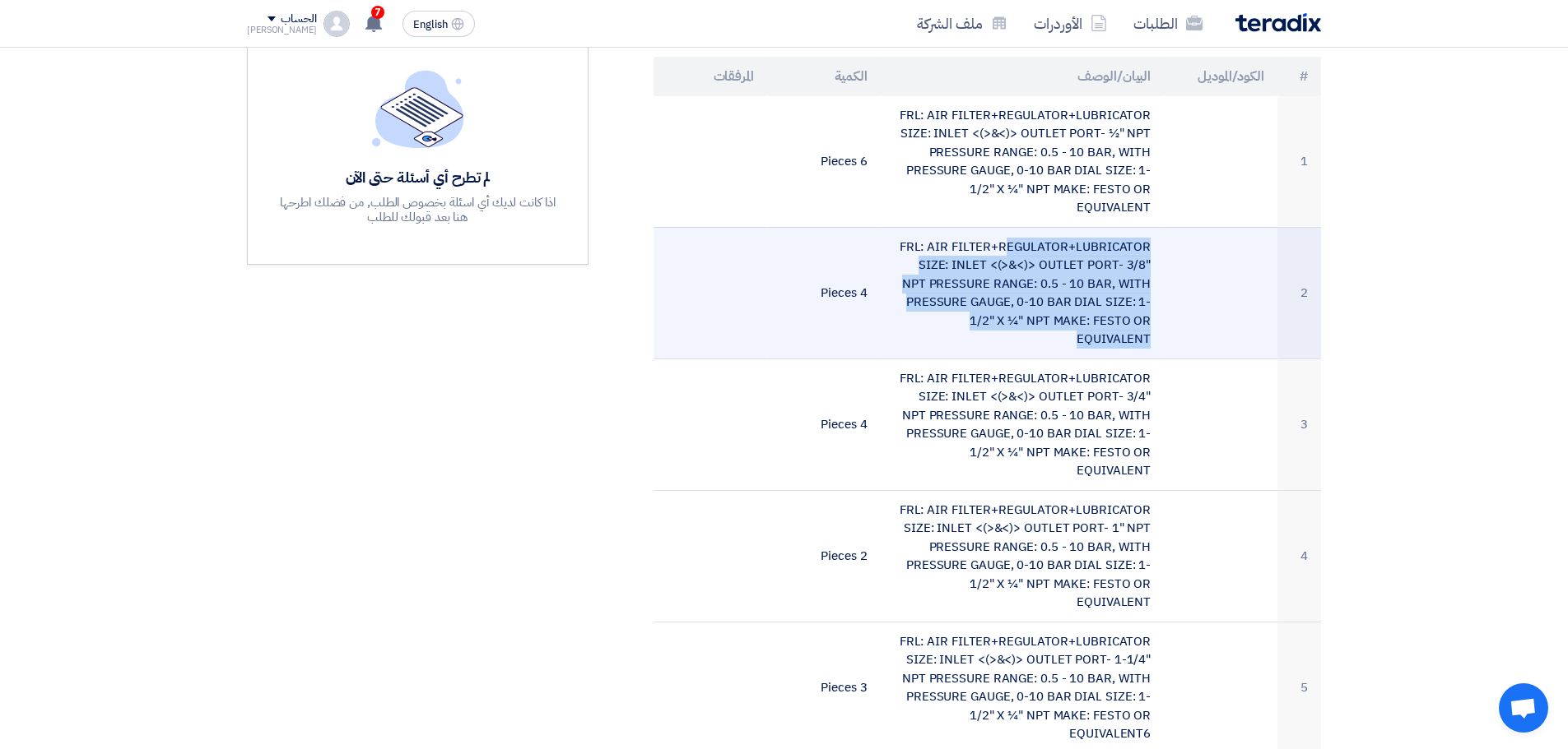
click at [1050, 239] on td "FRL: AIR FILTER+REGULATOR+LUBRICATOR SIZE: INLET <(>&<)> OUTLET PORT- 3/8" NPT …" at bounding box center [1023, 293] width 284 height 132
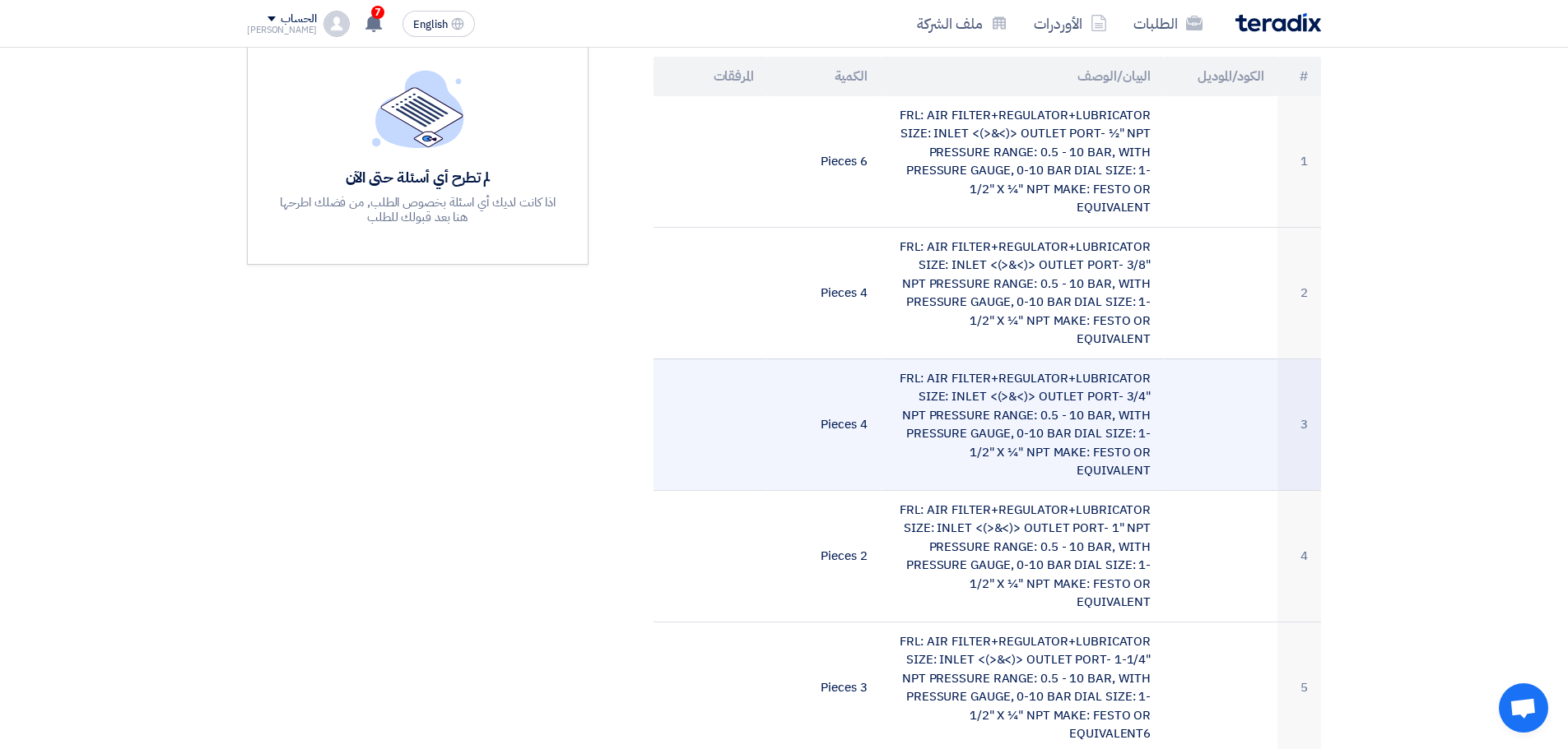
click at [1078, 373] on td "FRL: AIR FILTER+REGULATOR+LUBRICATOR SIZE: INLET <(>&<)> OUTLET PORT- 3/4" NPT …" at bounding box center [1023, 424] width 284 height 132
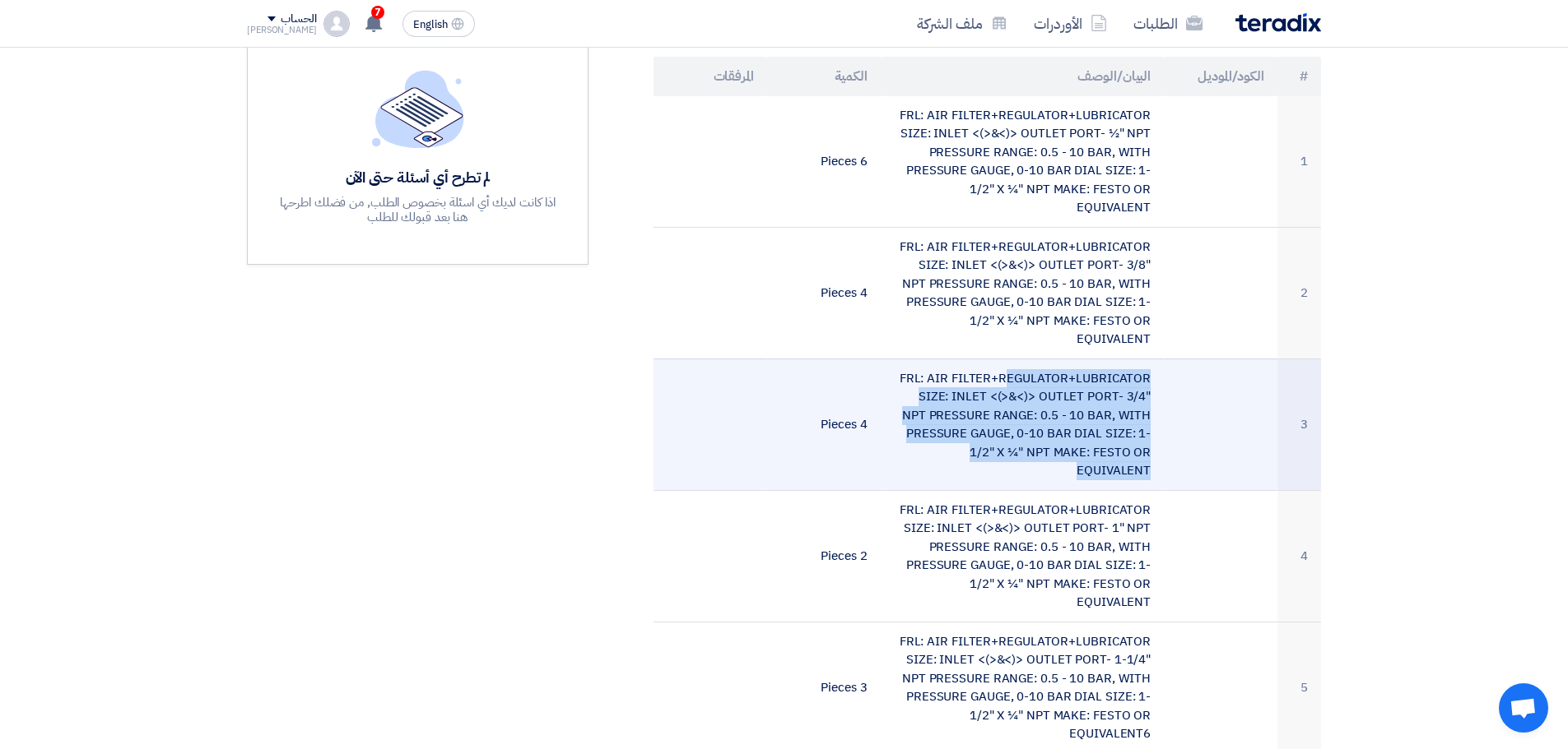
click at [1078, 373] on td "FRL: AIR FILTER+REGULATOR+LUBRICATOR SIZE: INLET <(>&<)> OUTLET PORT- 3/4" NPT …" at bounding box center [1023, 424] width 284 height 132
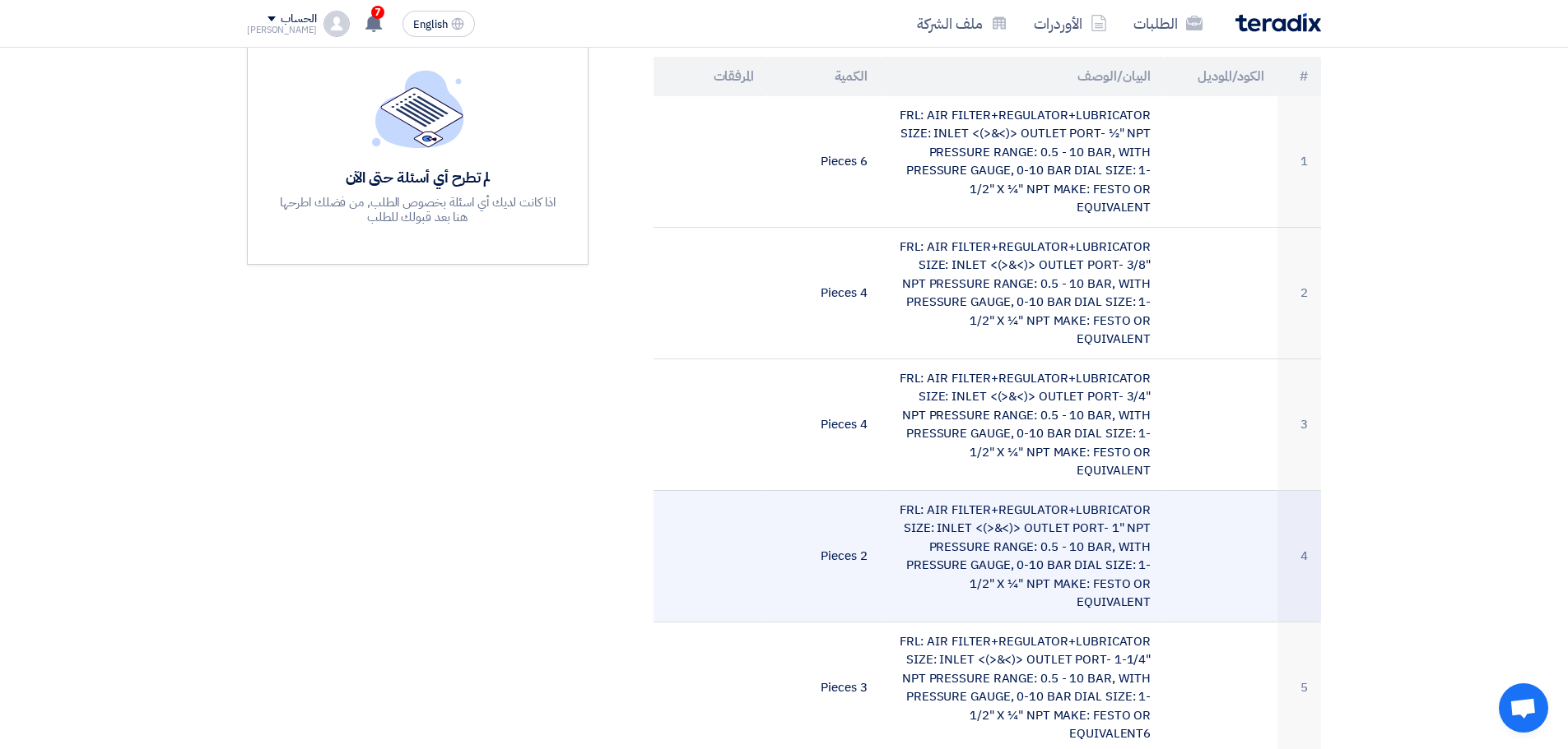
click at [1034, 490] on td "FRL: AIR FILTER+REGULATOR+LUBRICATOR SIZE: INLET <(>&<)> OUTLET PORT- 1" NPT PR…" at bounding box center [1023, 556] width 284 height 132
click at [1028, 490] on td "FRL: AIR FILTER+REGULATOR+LUBRICATOR SIZE: INLET <(>&<)> OUTLET PORT- 1" NPT PR…" at bounding box center [1023, 556] width 284 height 132
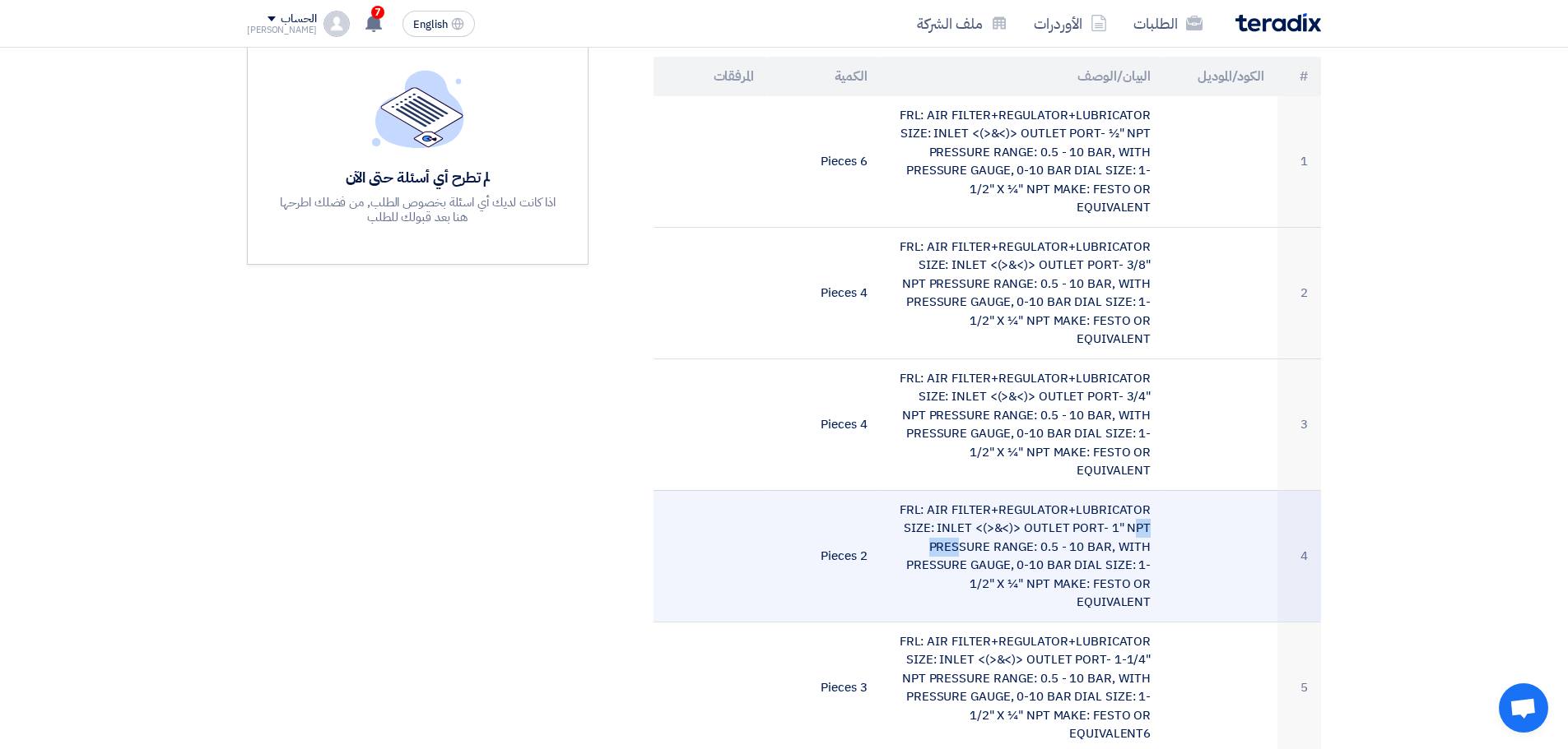
click at [1028, 490] on td "FRL: AIR FILTER+REGULATOR+LUBRICATOR SIZE: INLET <(>&<)> OUTLET PORT- 1" NPT PR…" at bounding box center [1023, 556] width 284 height 132
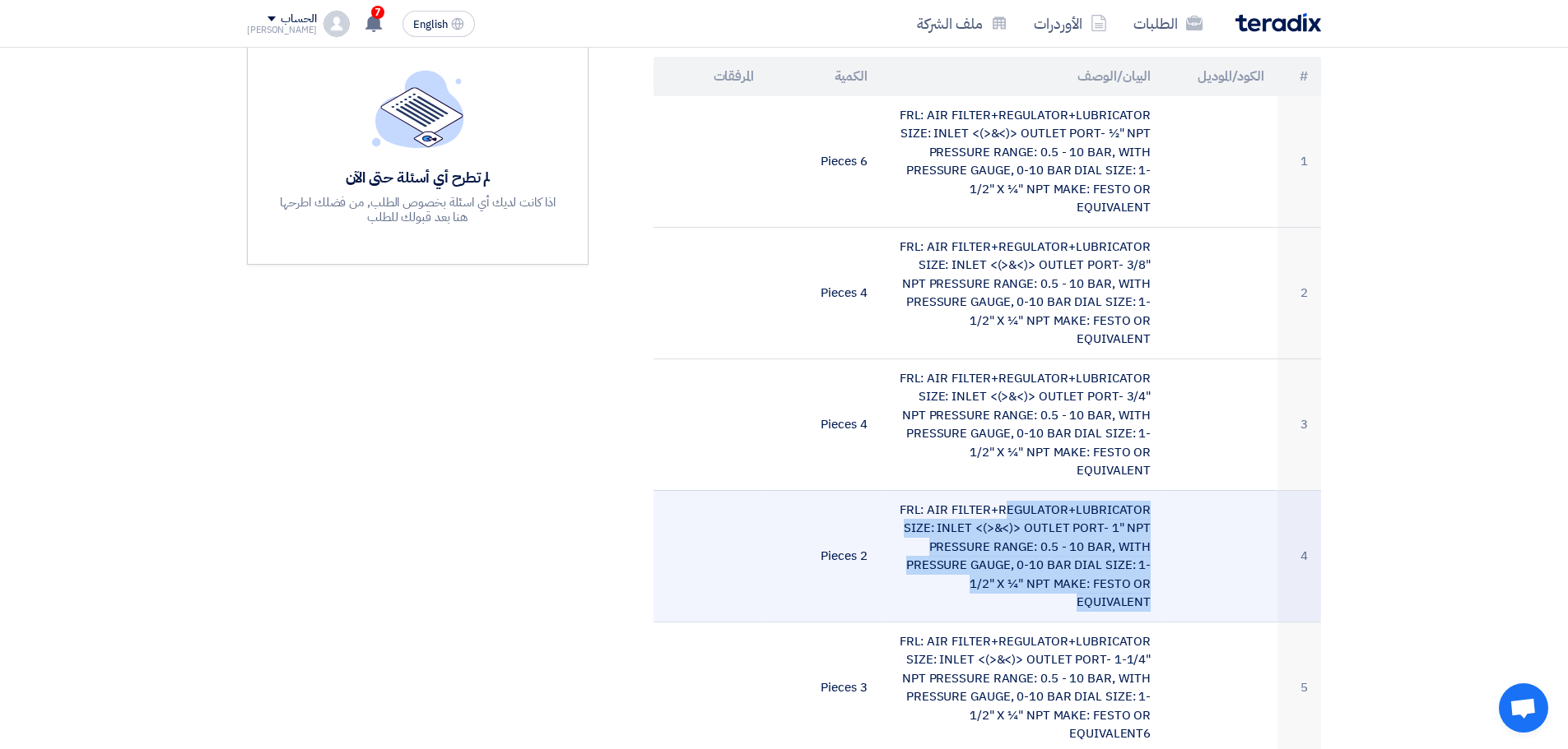
click at [1028, 490] on td "FRL: AIR FILTER+REGULATOR+LUBRICATOR SIZE: INLET <(>&<)> OUTLET PORT- 1" NPT PR…" at bounding box center [1023, 556] width 284 height 132
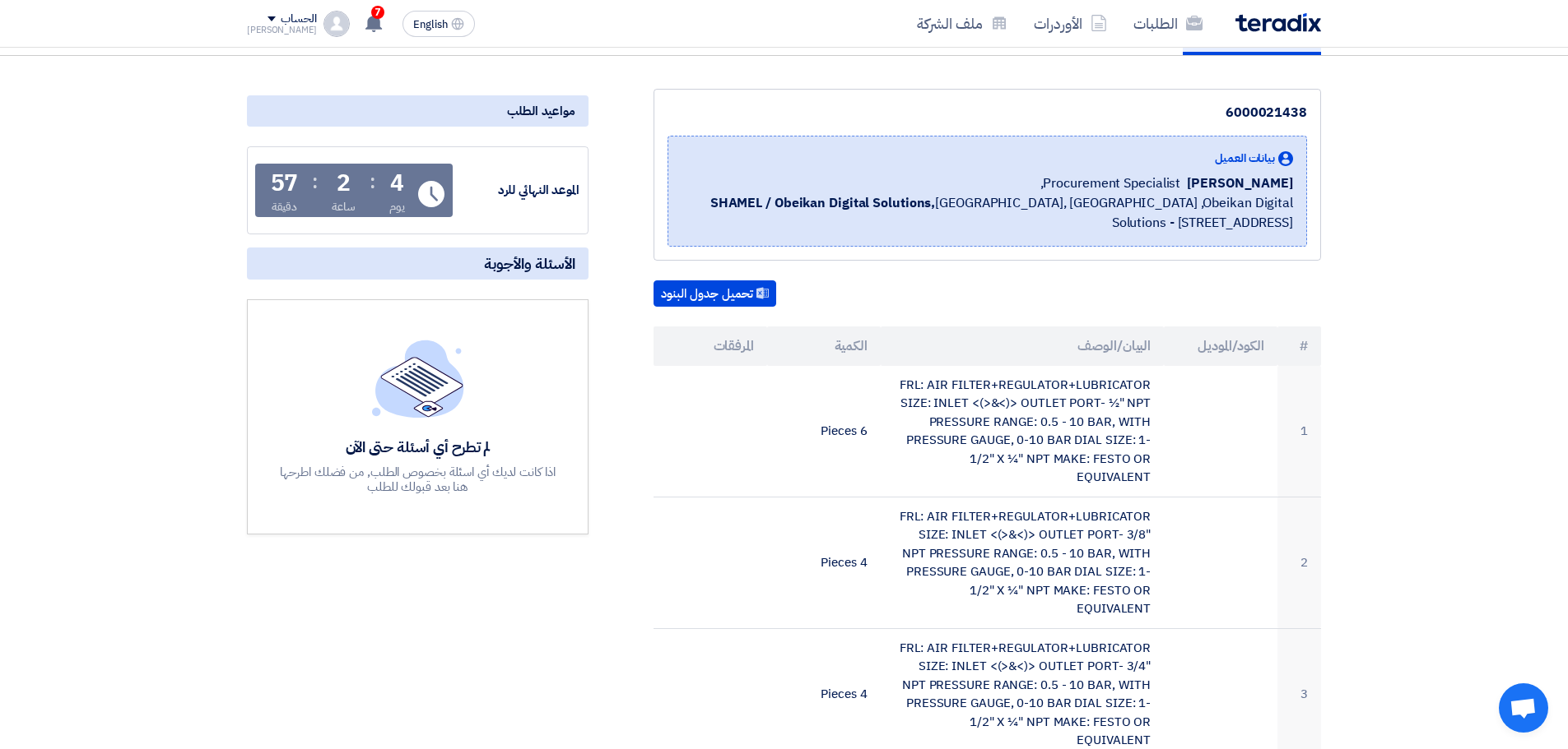
scroll to position [0, 0]
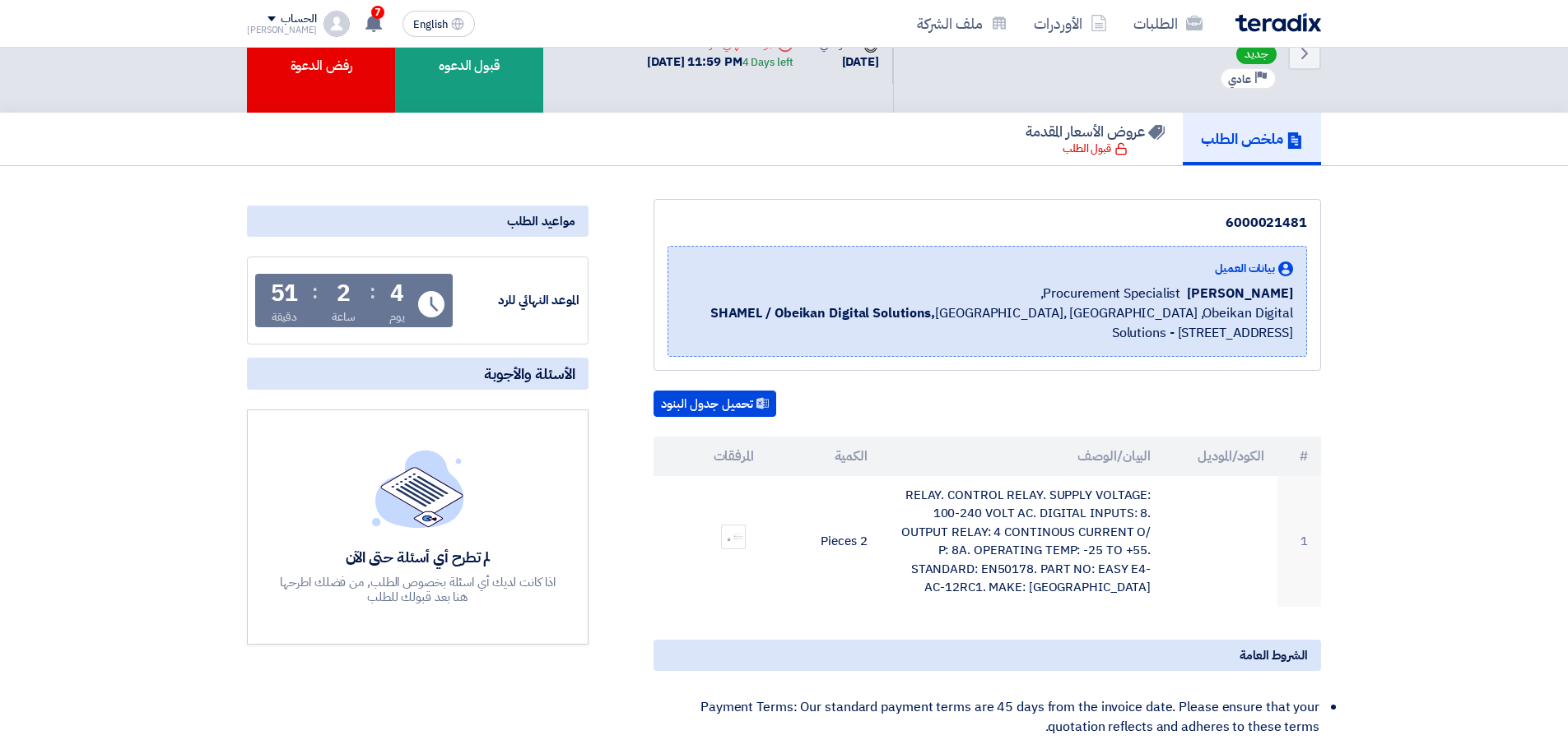
scroll to position [83, 0]
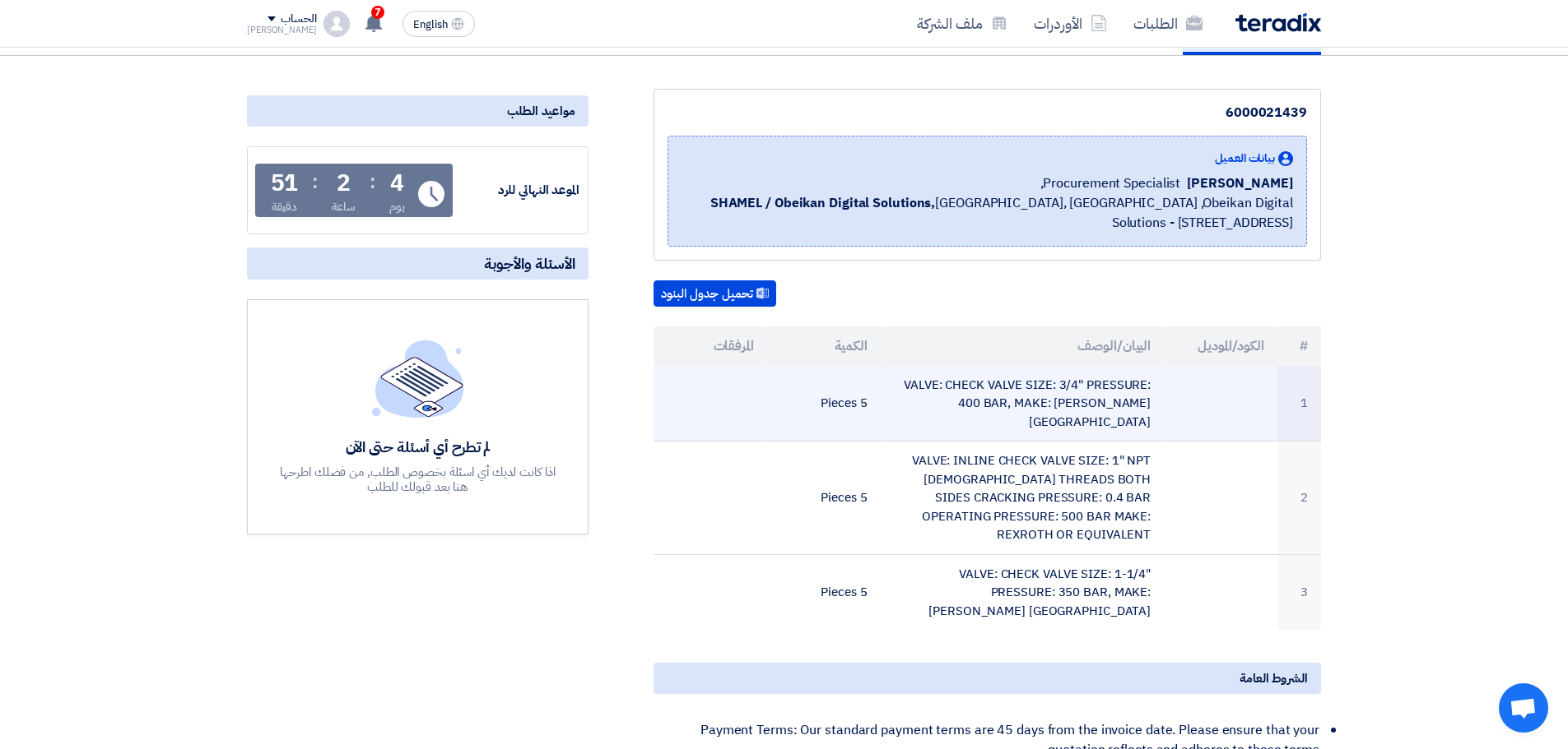
scroll to position [247, 0]
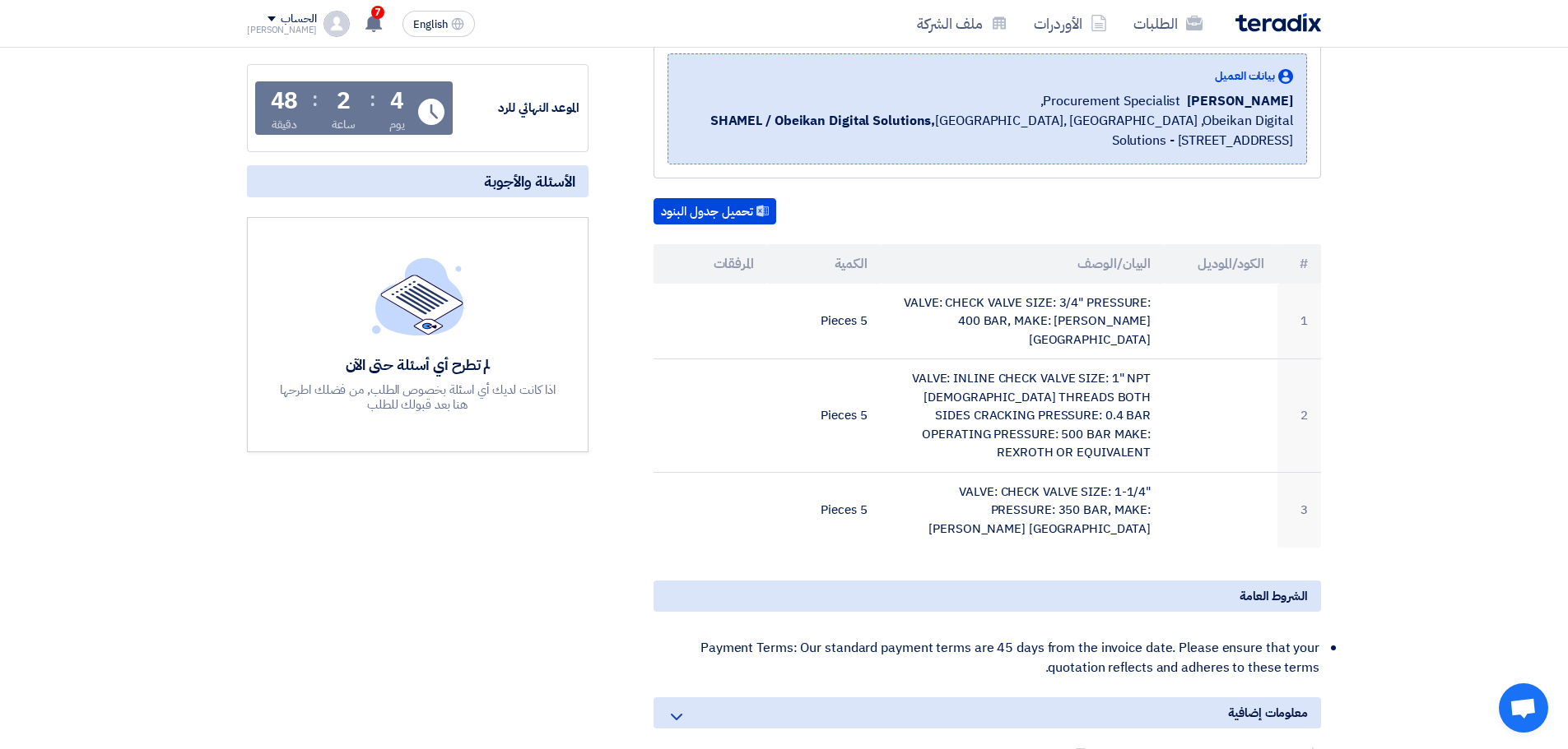
click at [1369, 168] on section "6000021439 بيانات العميل [PERSON_NAME] Procurement Specialist, SHAMEL / Obeikan…" at bounding box center [784, 486] width 1568 height 1024
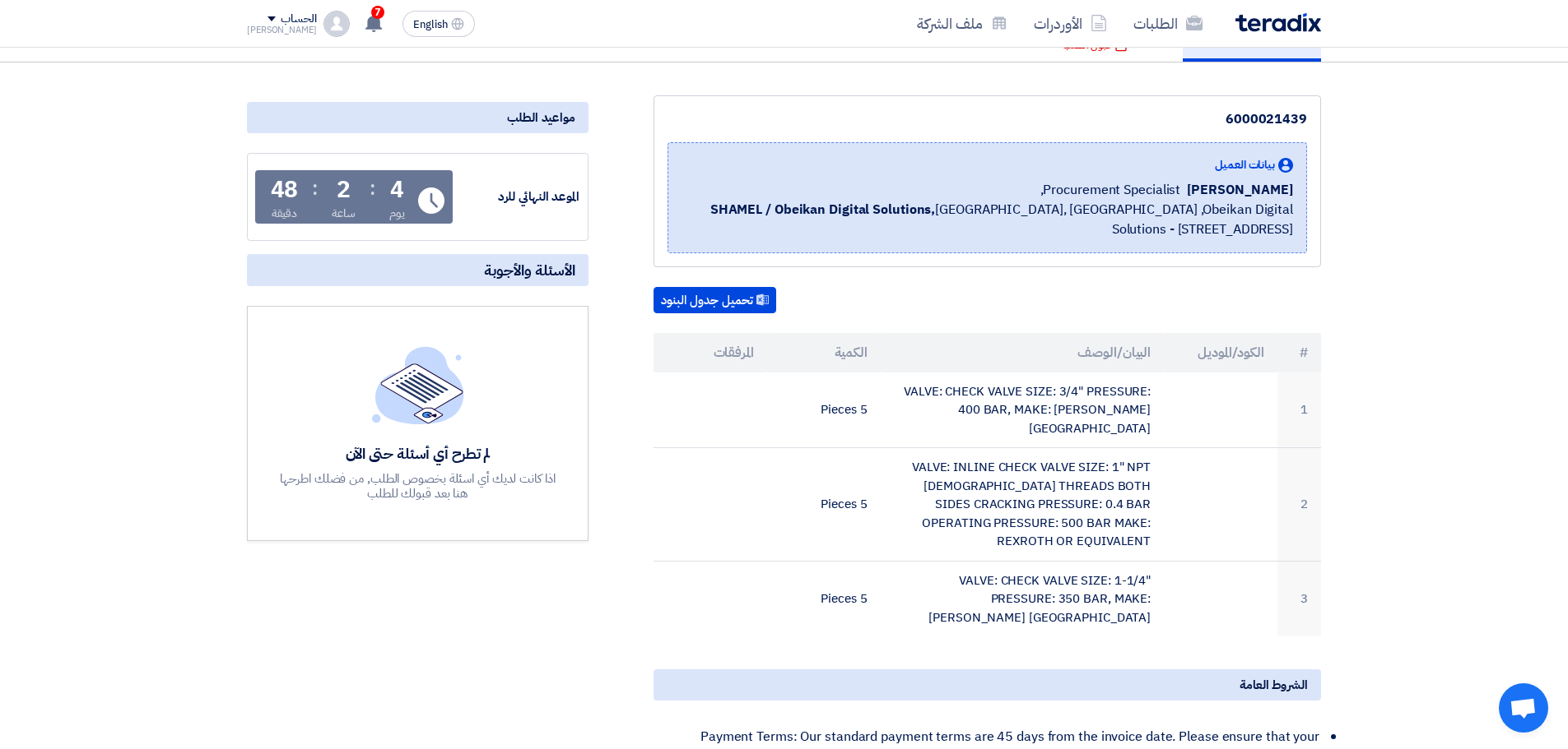
scroll to position [0, 0]
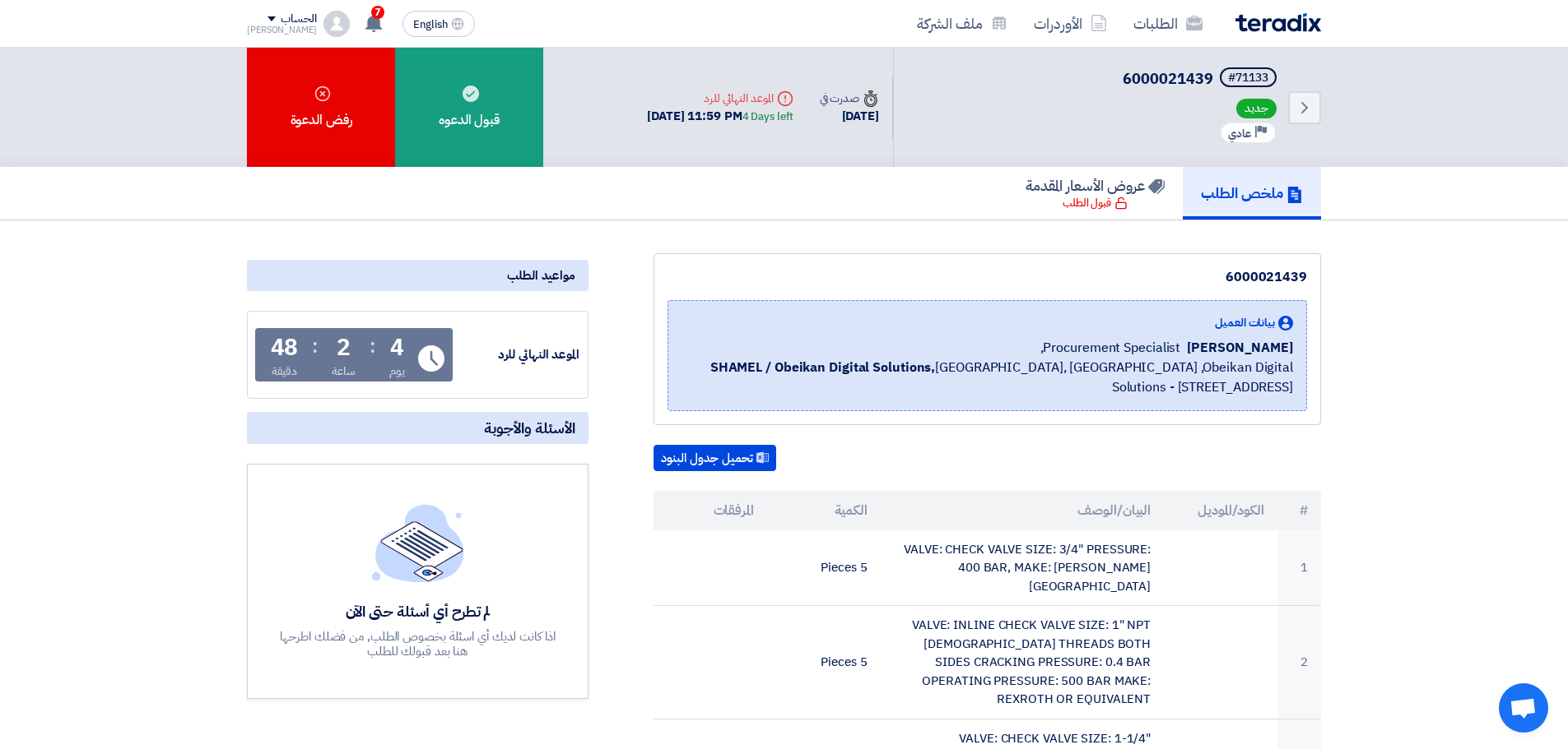
click at [1249, 280] on div "6000021439" at bounding box center [988, 278] width 640 height 20
click at [1248, 267] on div "6000021439 بيانات العميل Alaa Najeh Procurement Specialist, SHAMEL / Obeikan Di…" at bounding box center [987, 339] width 668 height 172
copy div "6000021439"
click at [1251, 76] on div "#71133" at bounding box center [1248, 78] width 40 height 12
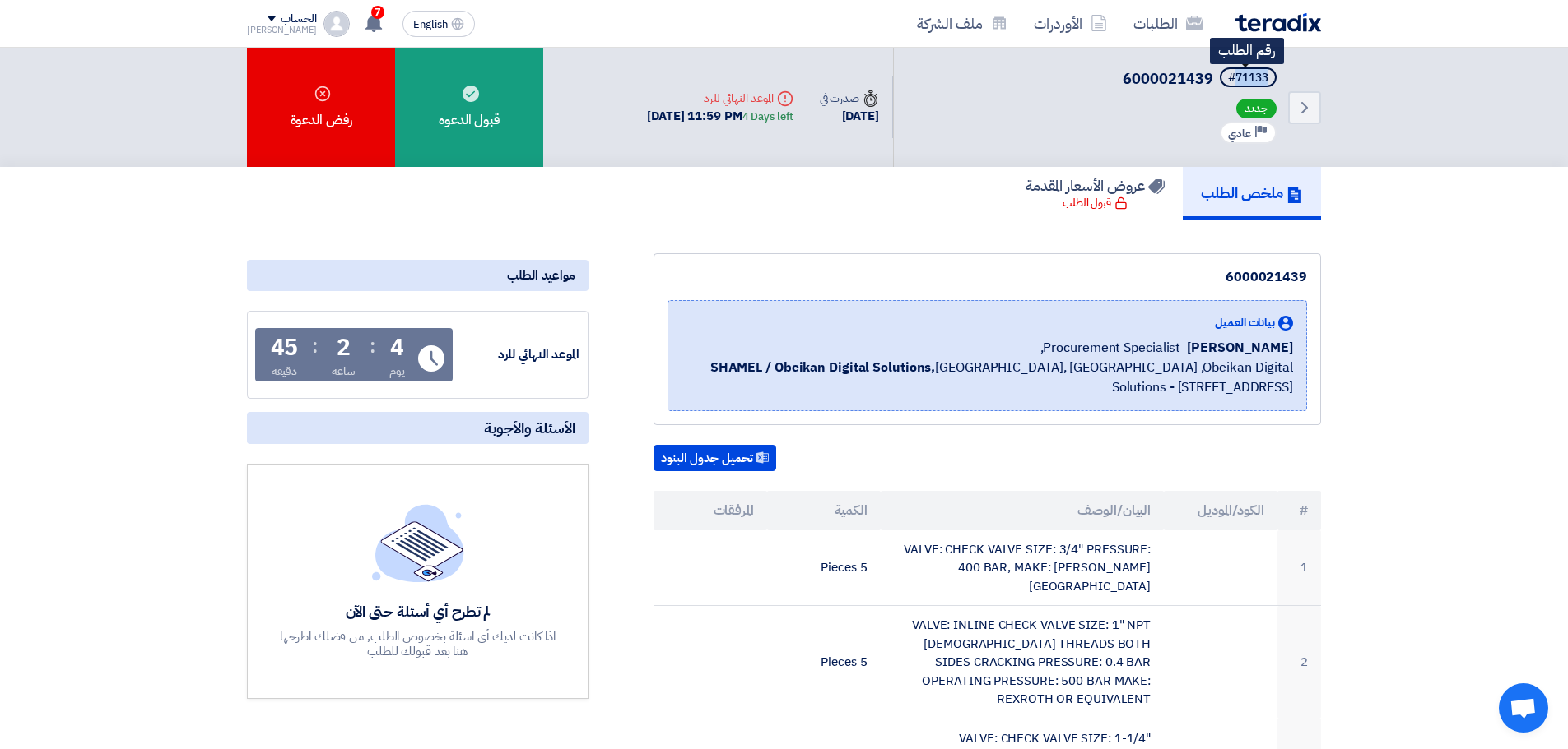
click at [1251, 76] on div "#71133" at bounding box center [1248, 78] width 40 height 12
copy div "71133"
click at [1165, 37] on link "الطلبات" at bounding box center [1168, 23] width 95 height 39
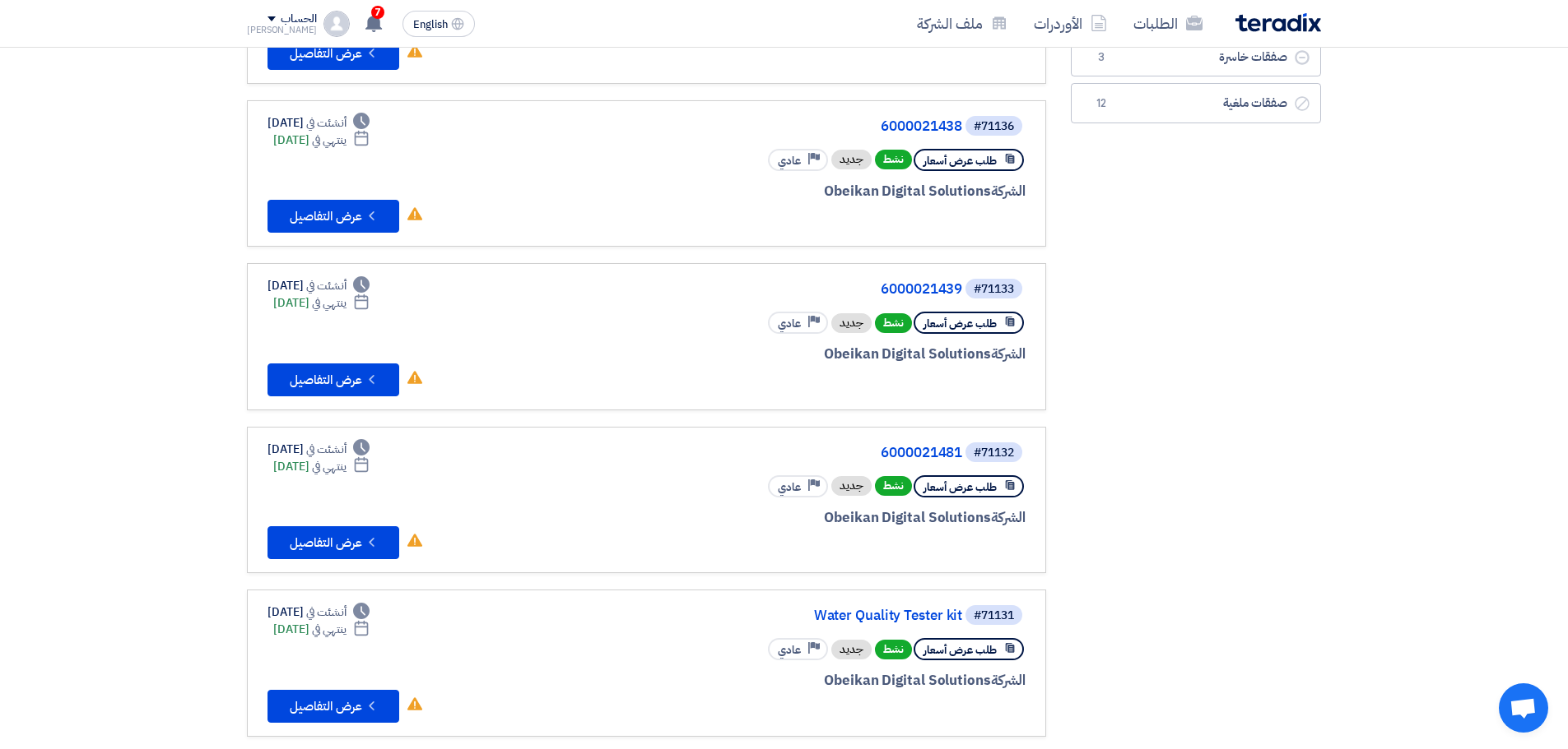
scroll to position [411, 0]
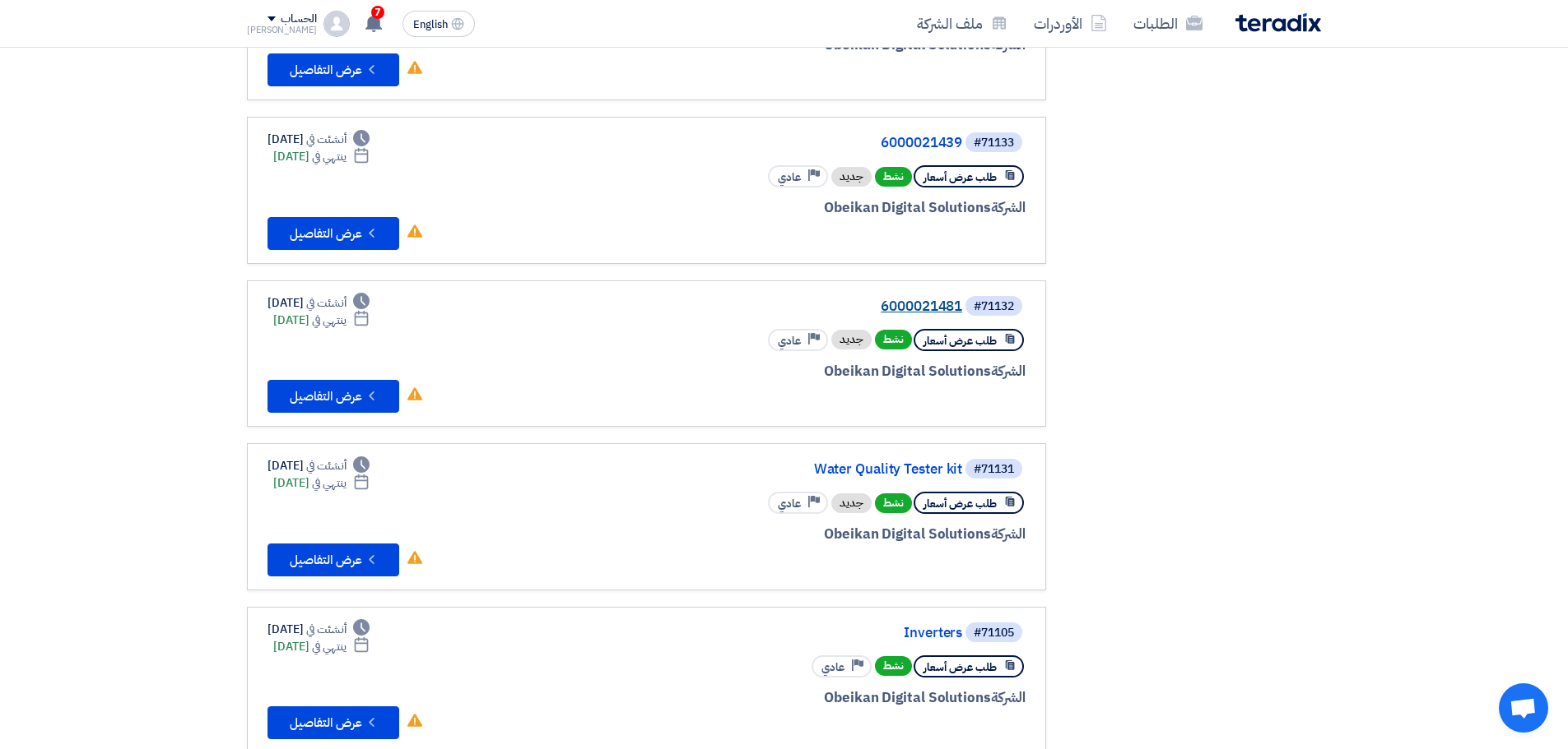
drag, startPoint x: 928, startPoint y: 299, endPoint x: 915, endPoint y: 308, distance: 15.8
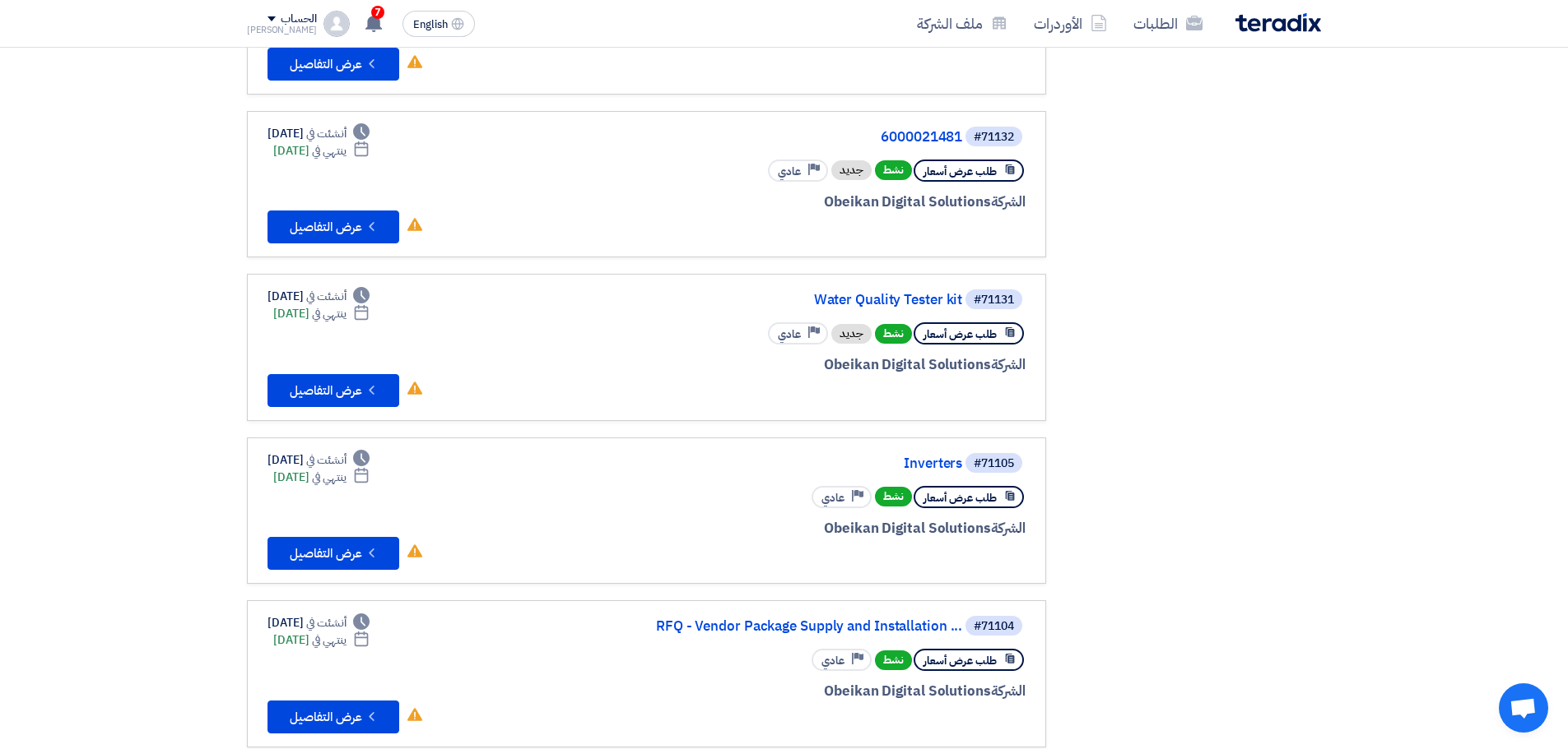
scroll to position [658, 0]
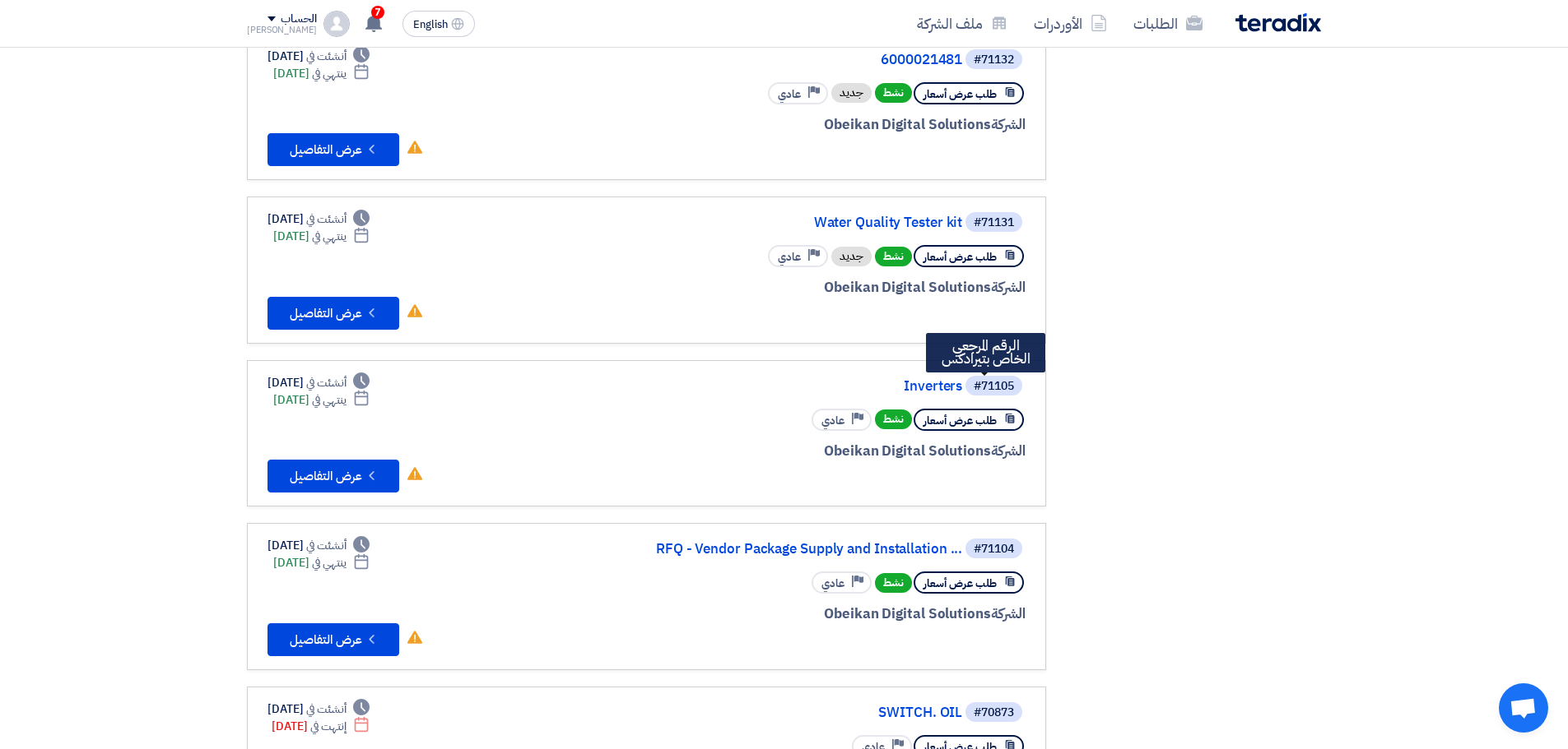
click at [1005, 382] on div "#71105" at bounding box center [994, 386] width 40 height 12
click at [1005, 382] on div "#71105" at bounding box center [994, 386] width 40 height 12
click at [1004, 383] on div "#71105" at bounding box center [994, 386] width 40 height 12
copy div "71105"
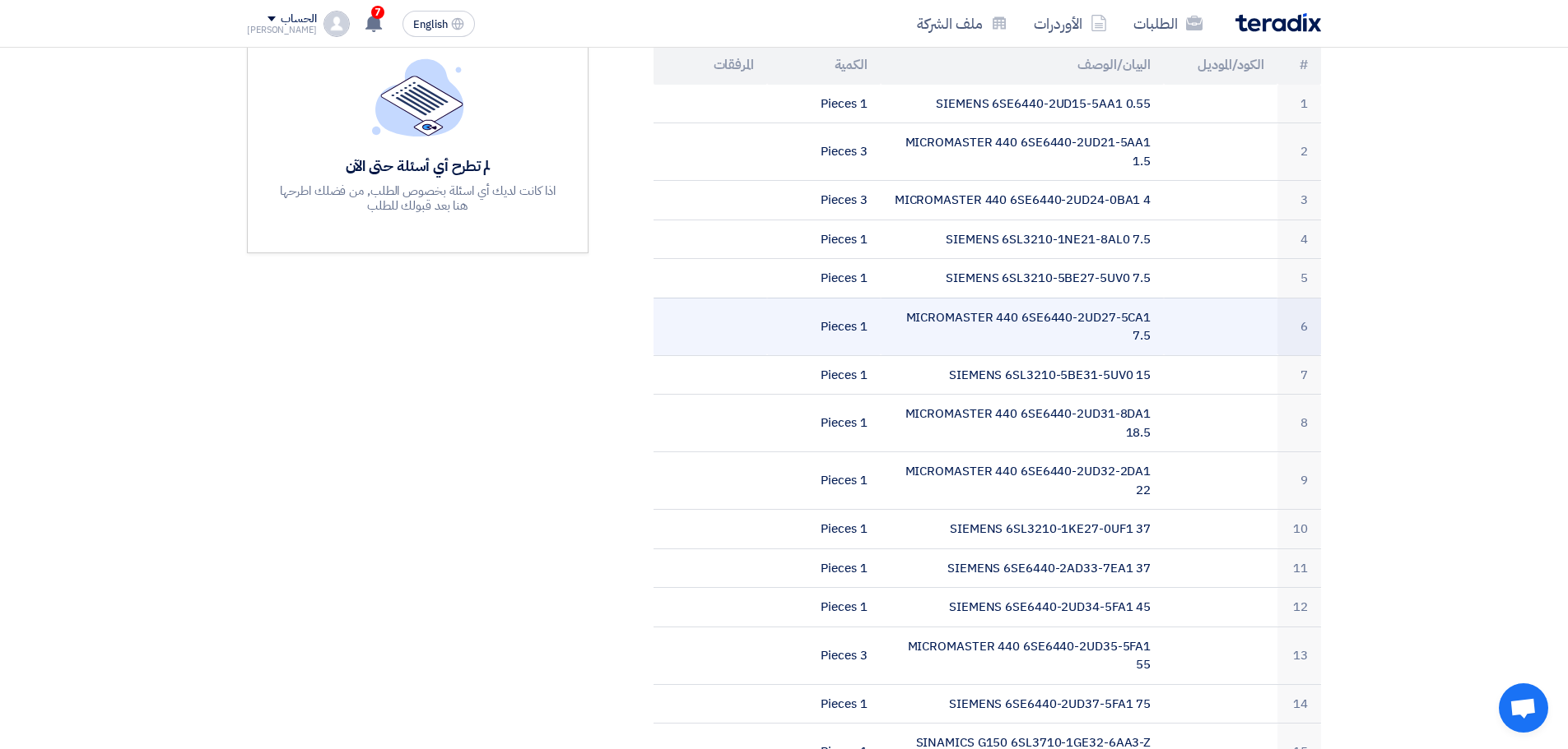
scroll to position [281, 0]
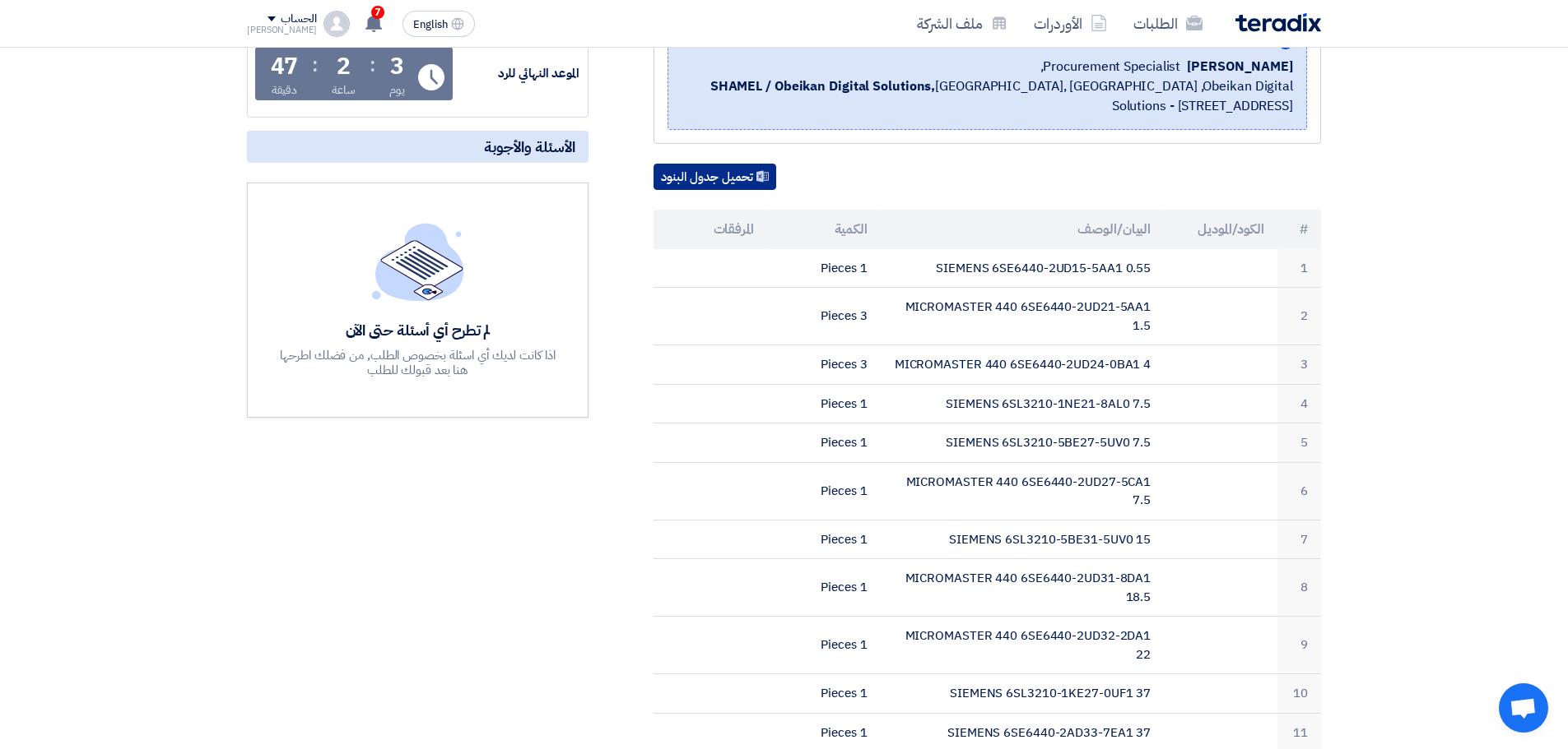
click at [762, 171] on icon at bounding box center [763, 177] width 13 height 13
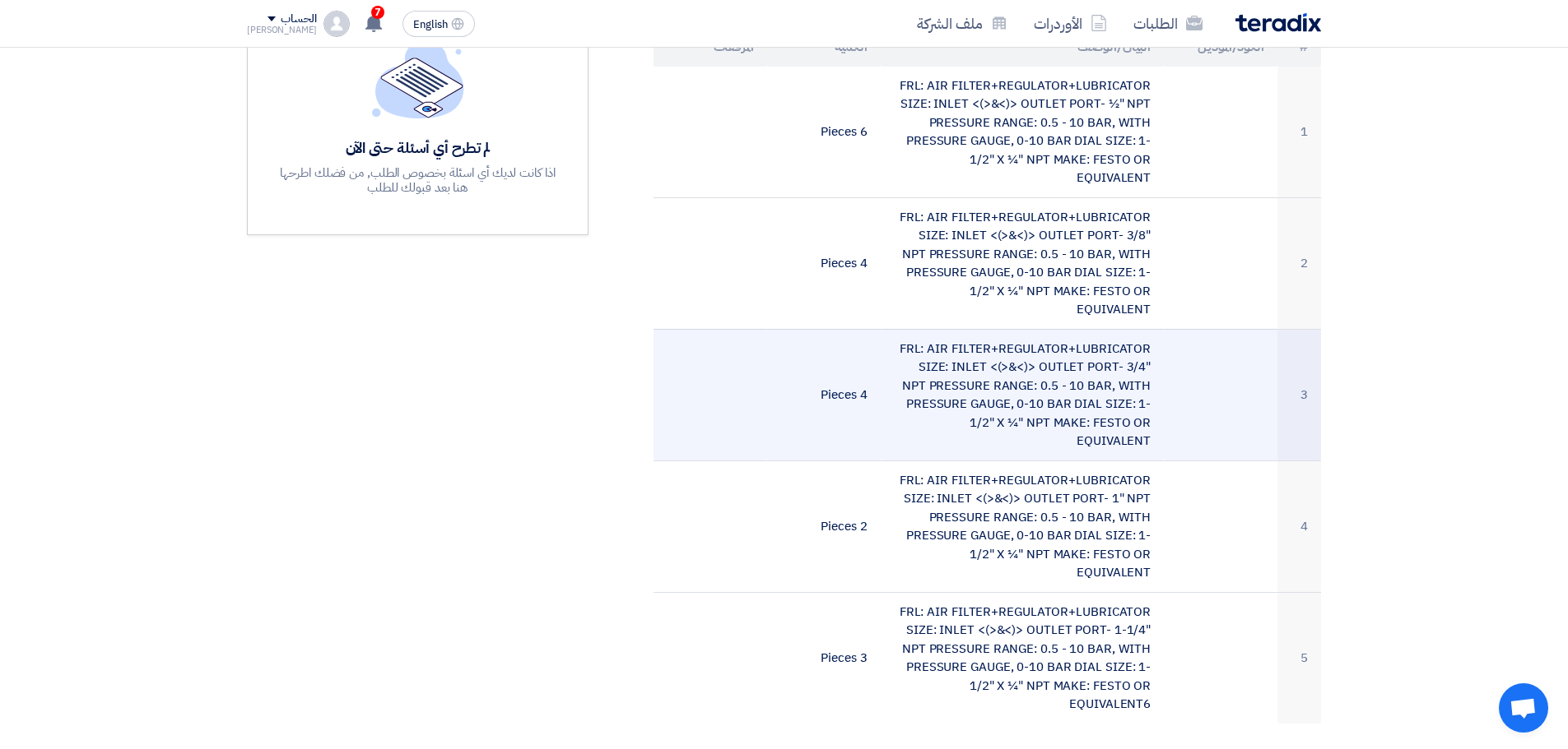
scroll to position [411, 0]
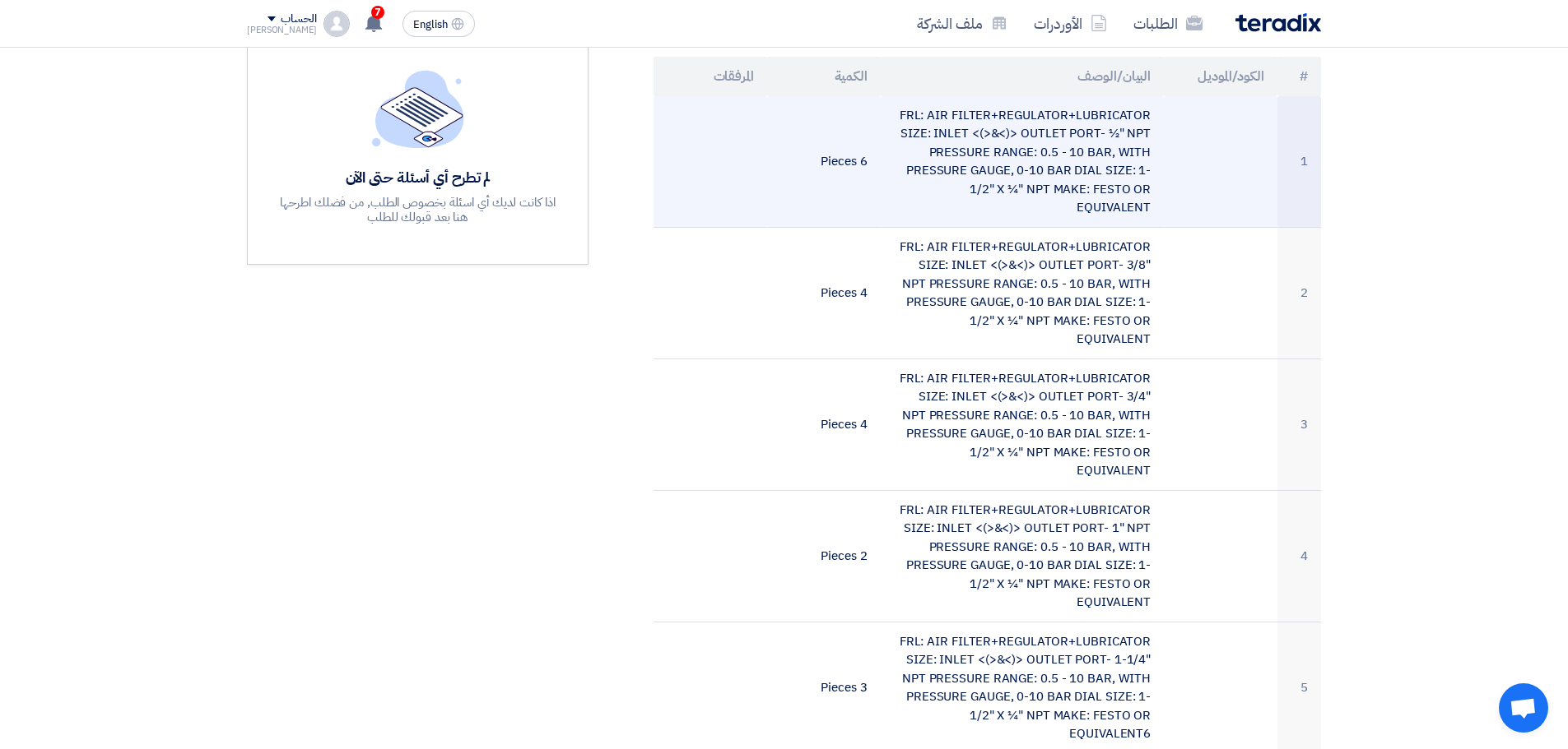
drag, startPoint x: 1154, startPoint y: 190, endPoint x: 1022, endPoint y: 196, distance: 132.1
click at [1022, 196] on td "FRL: AIR FILTER+REGULATOR+LUBRICATOR SIZE: INLET <(>&<)> OUTLET PORT- ½" NPT PR…" at bounding box center [1023, 162] width 284 height 132
copy td "FESTO OR EQUIVALENT"
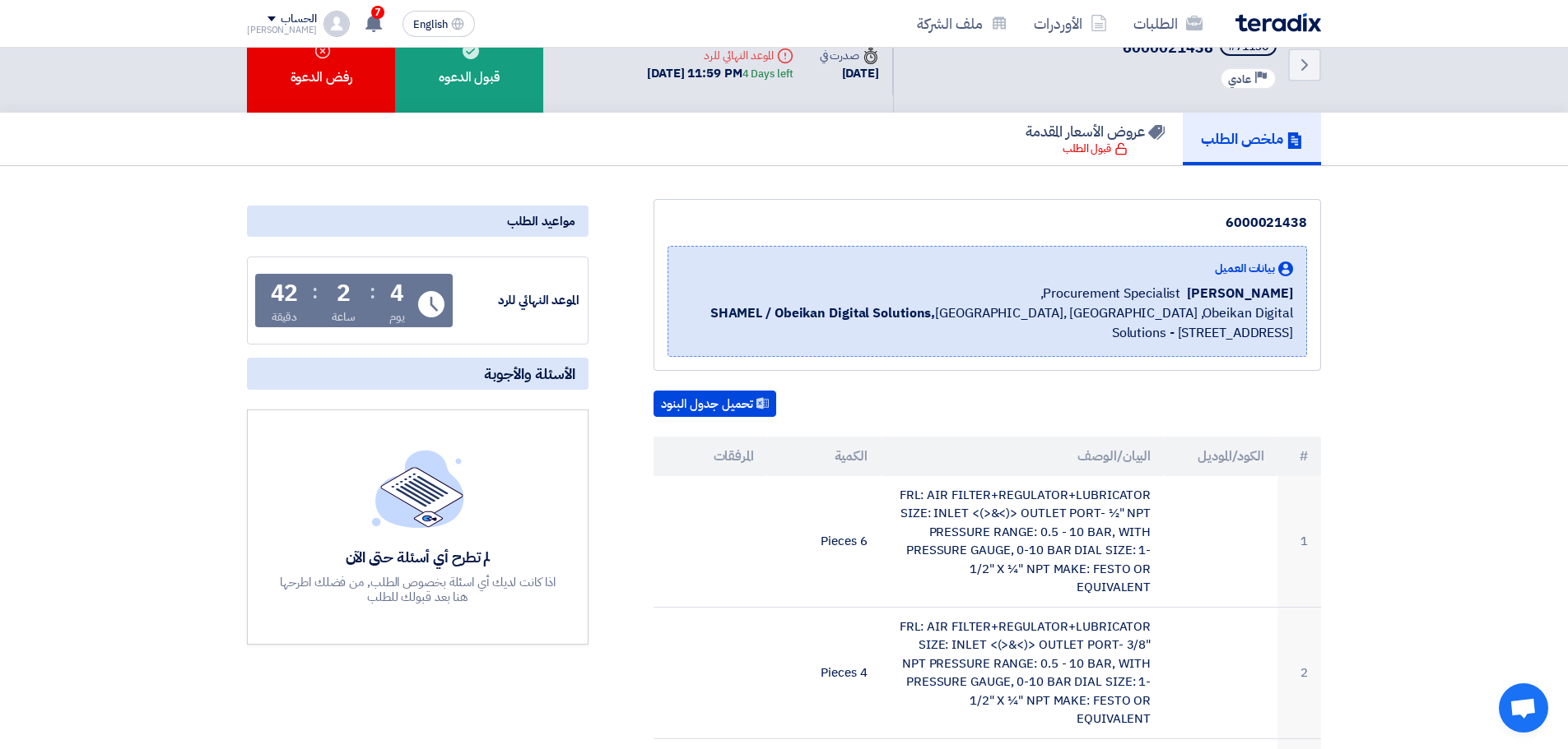
scroll to position [0, 0]
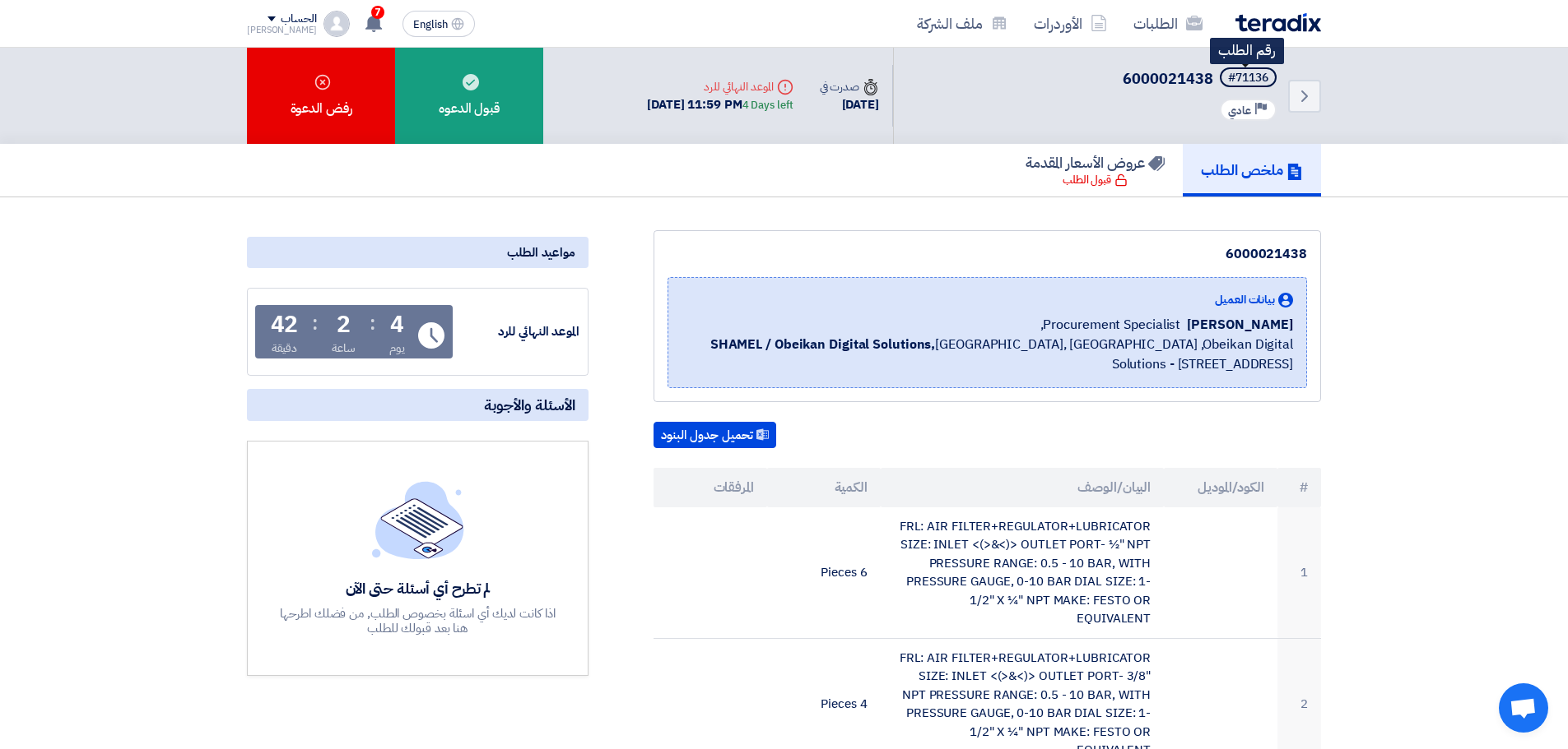
click at [1248, 73] on div "#71136" at bounding box center [1248, 78] width 40 height 12
copy div "71136"
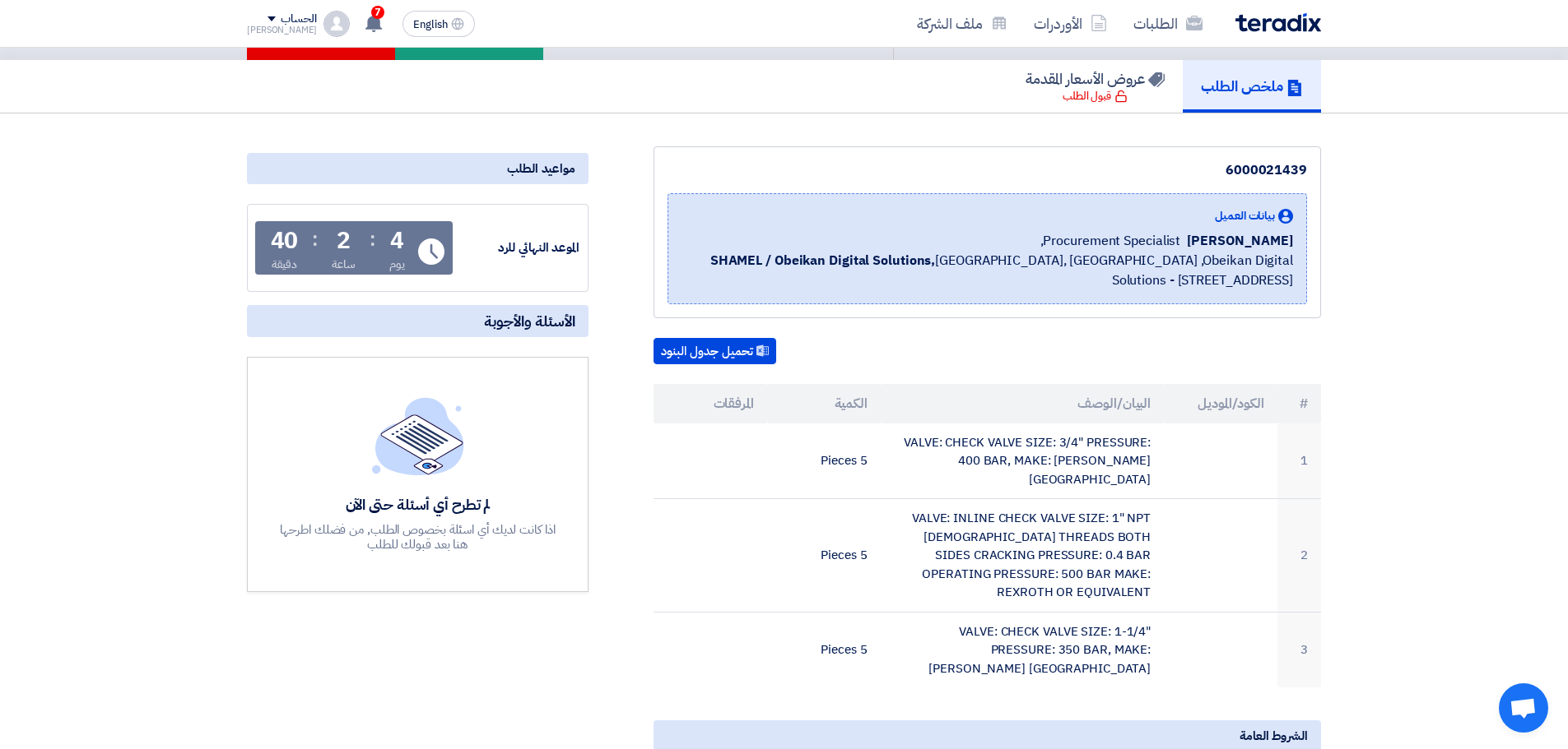
scroll to position [247, 0]
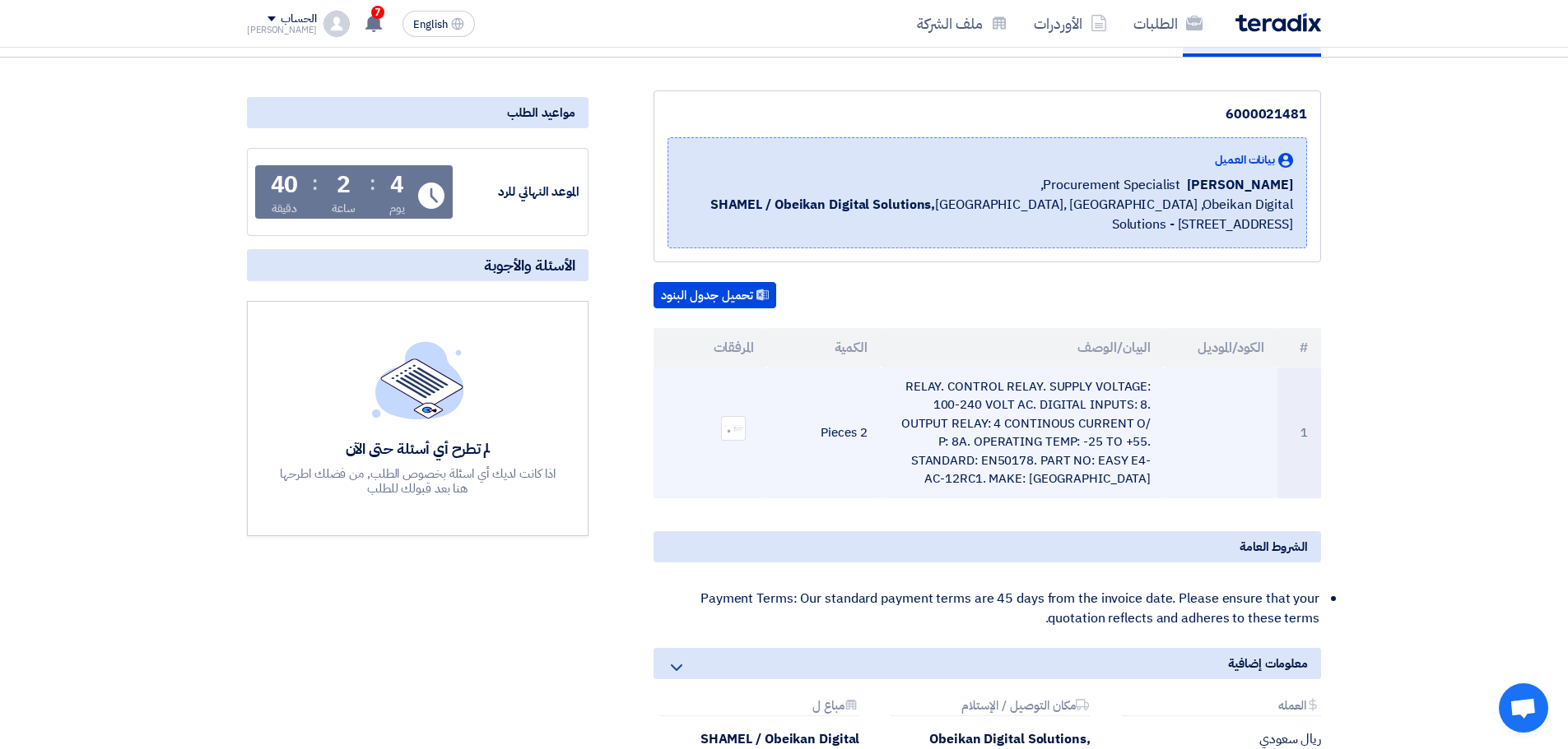
scroll to position [164, 0]
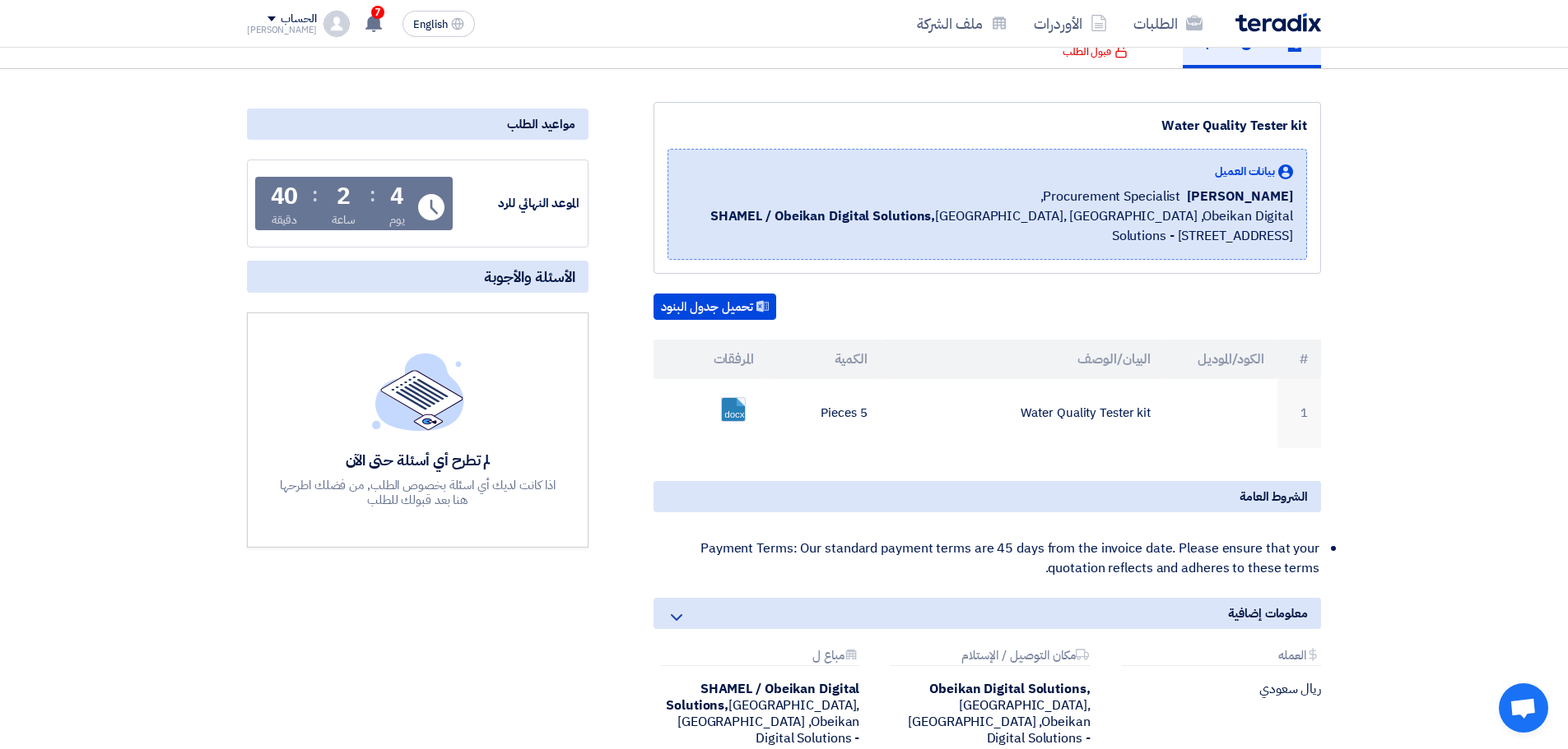
scroll to position [164, 0]
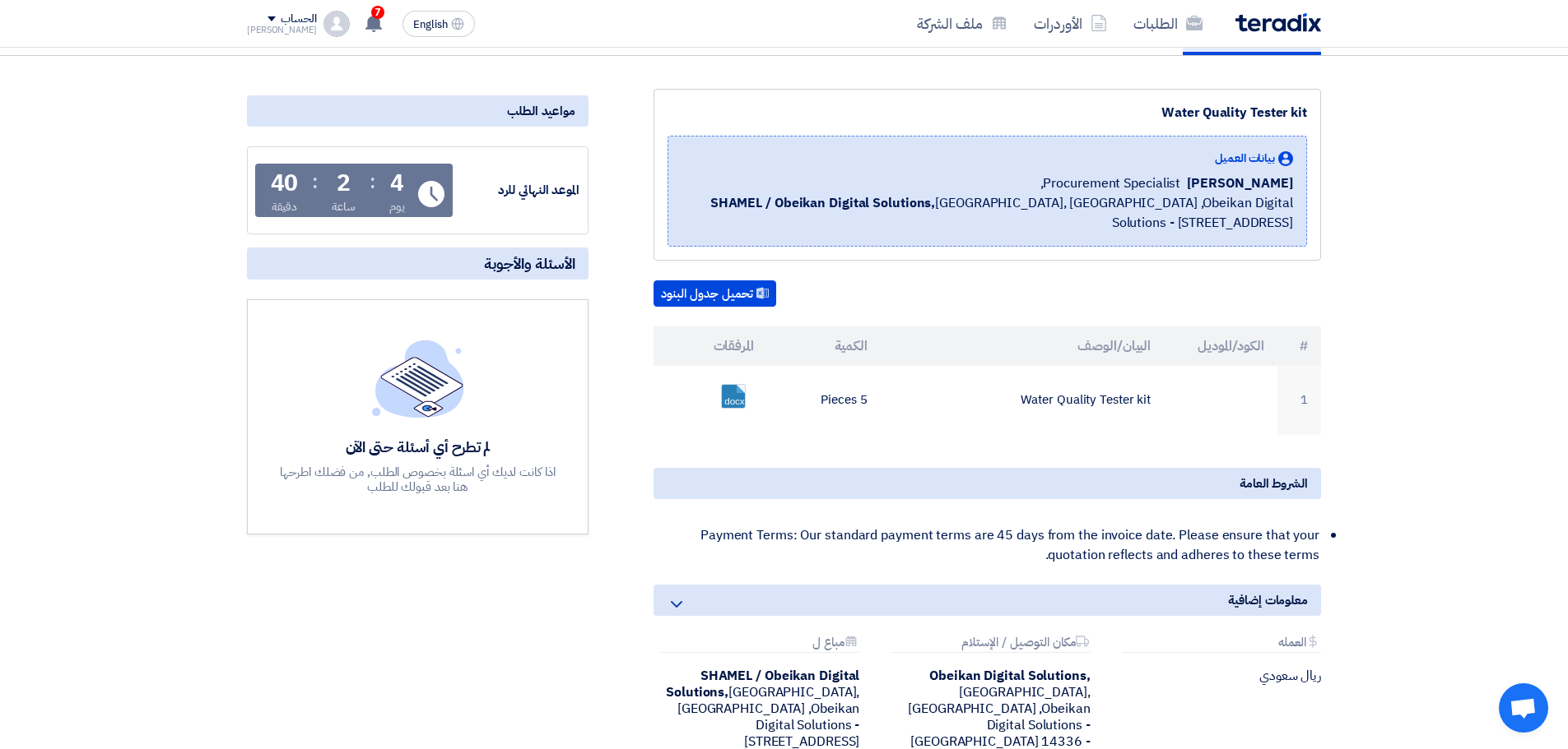
click at [1405, 159] on section "Water Quality Tester kit بيانات العميل [PERSON_NAME] Procurement Specialist, SH…" at bounding box center [784, 470] width 1568 height 829
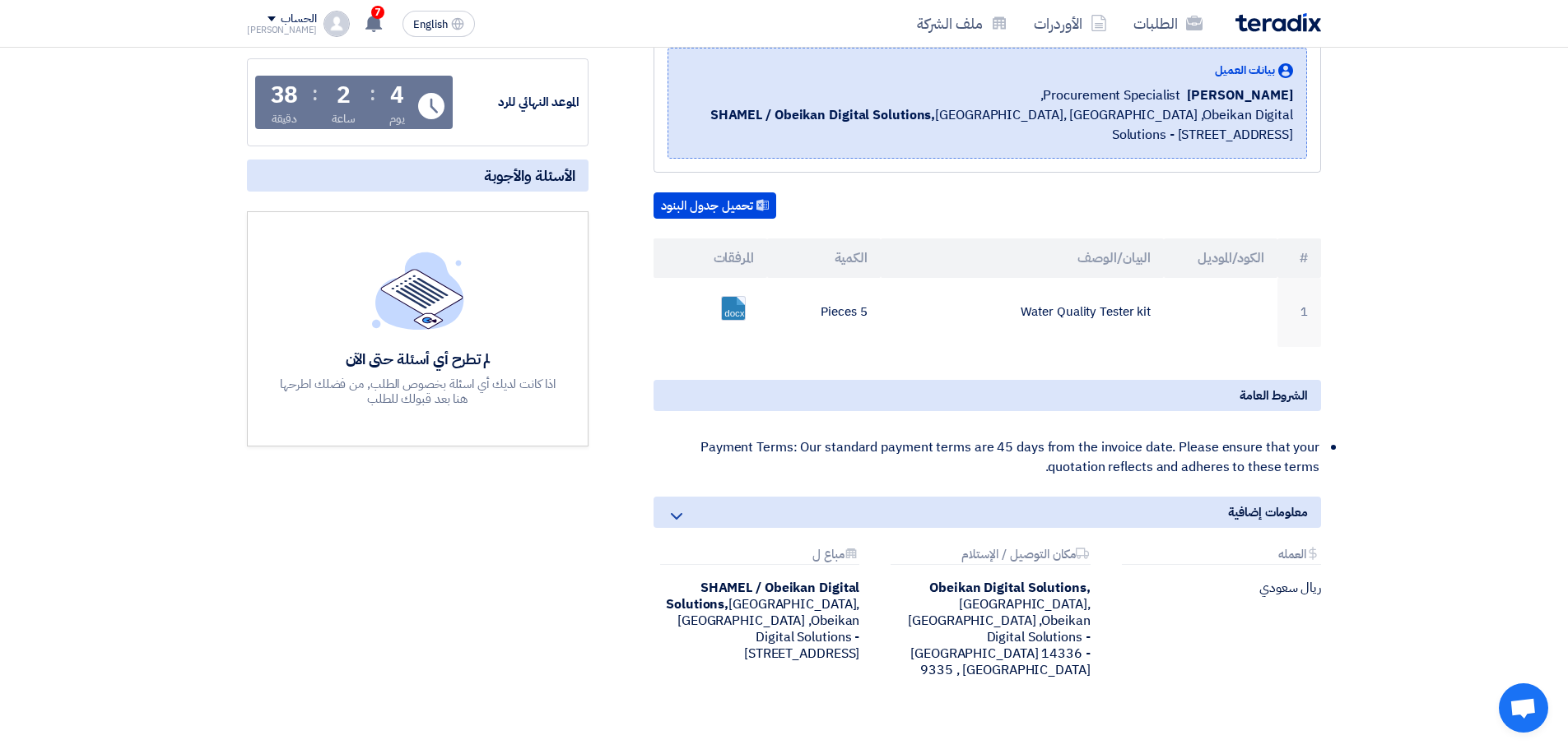
scroll to position [247, 0]
